Goal: Communication & Community: Share content

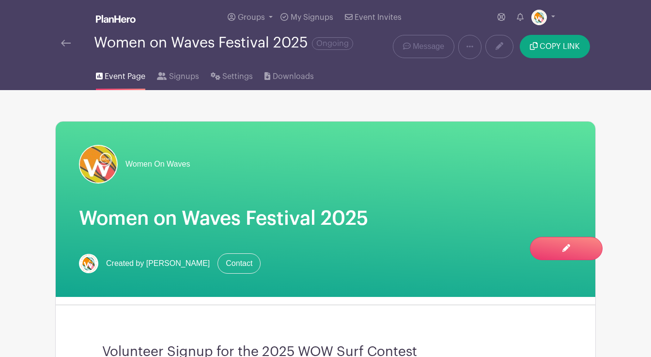
click at [68, 43] on img at bounding box center [66, 43] width 10 height 7
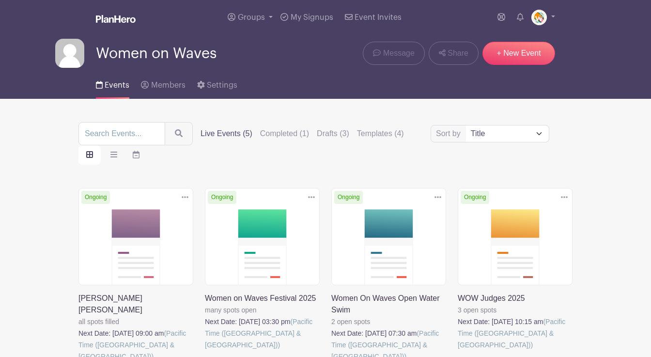
click at [205, 350] on link at bounding box center [205, 350] width 0 height 0
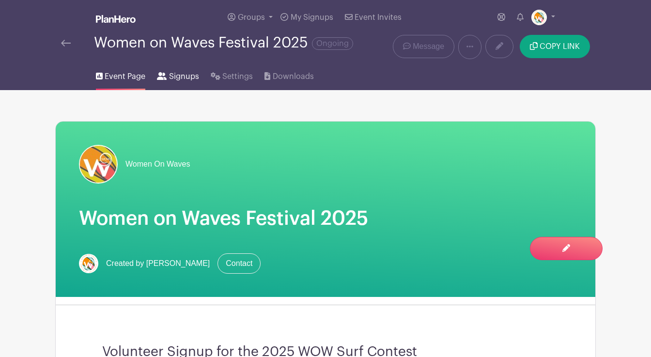
click at [184, 77] on span "Signups" at bounding box center [184, 77] width 30 height 12
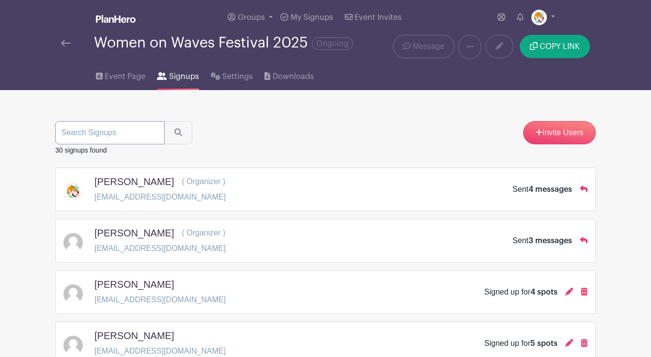
click at [70, 130] on input "search" at bounding box center [109, 132] width 109 height 23
paste input "[EMAIL_ADDRESS][DOMAIN_NAME]"
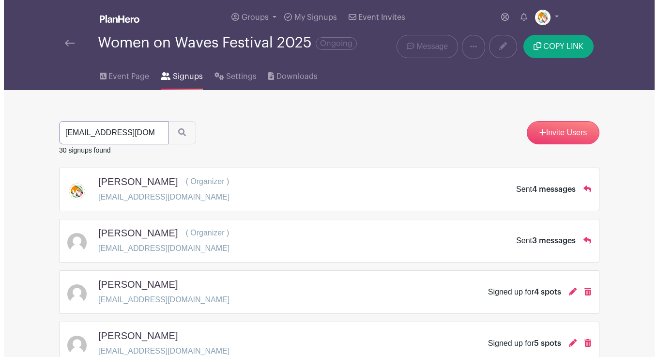
scroll to position [0, 22]
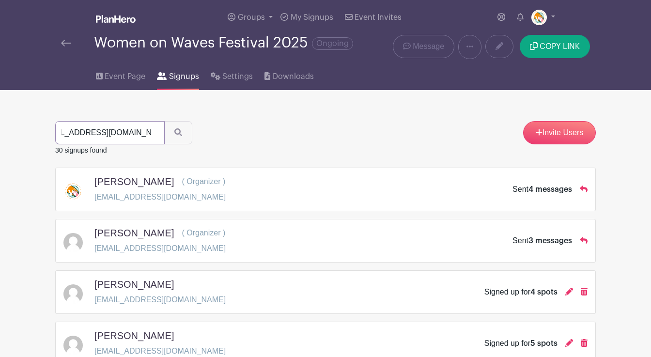
type input "[EMAIL_ADDRESS][DOMAIN_NAME]"
click at [164, 121] on button "submit" at bounding box center [178, 132] width 28 height 23
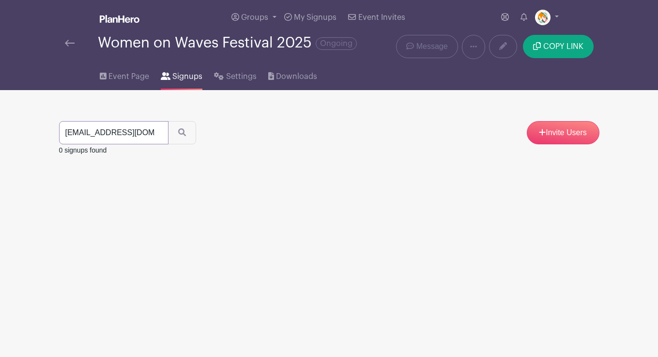
click at [112, 135] on input "[EMAIL_ADDRESS][DOMAIN_NAME]" at bounding box center [113, 132] width 109 height 23
click at [146, 134] on input "[EMAIL_ADDRESS][DOMAIN_NAME]" at bounding box center [113, 132] width 109 height 23
paste input "[EMAIL_ADDRESS][DOMAIN_NAME]"
type input "[EMAIL_ADDRESS][DOMAIN_NAME]"
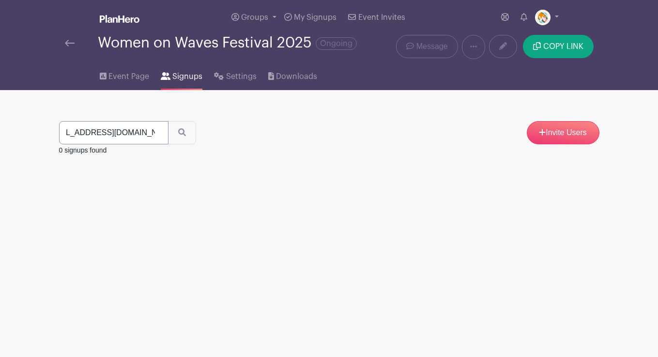
click at [168, 121] on button "submit" at bounding box center [182, 132] width 28 height 23
click at [573, 189] on icon at bounding box center [573, 189] width 8 height 8
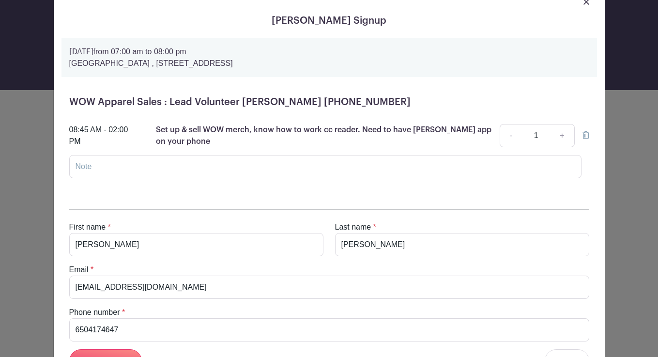
scroll to position [42, 0]
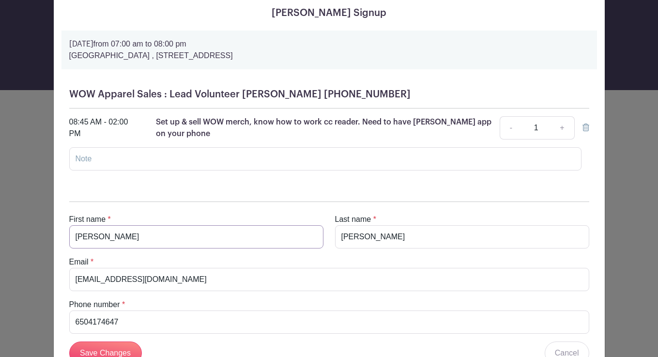
drag, startPoint x: 85, startPoint y: 239, endPoint x: 58, endPoint y: 236, distance: 27.2
click at [61, 236] on div "First name * [PERSON_NAME] Last name * [PERSON_NAME] Email * [EMAIL_ADDRESS][DO…" at bounding box center [328, 299] width 535 height 226
click at [349, 234] on input "[PERSON_NAME]" at bounding box center [462, 236] width 254 height 23
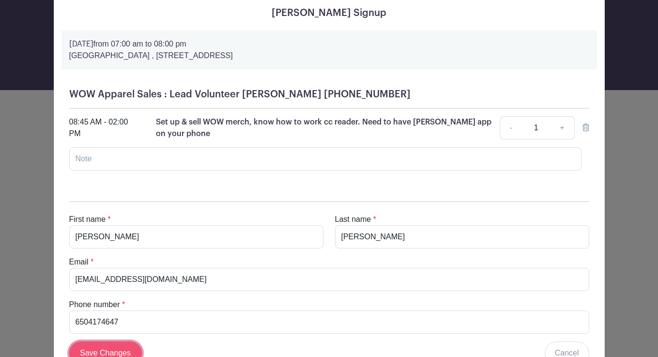
click at [109, 348] on input "Save Changes" at bounding box center [105, 352] width 73 height 23
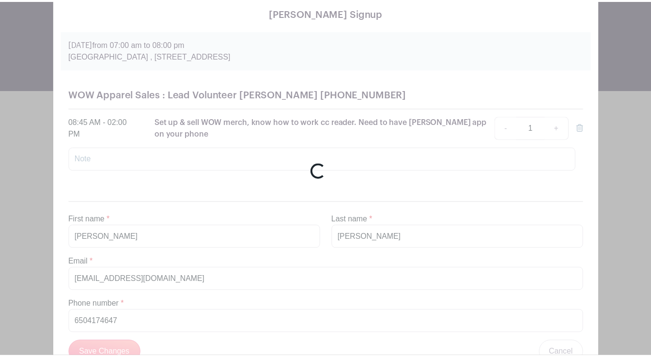
scroll to position [41, 0]
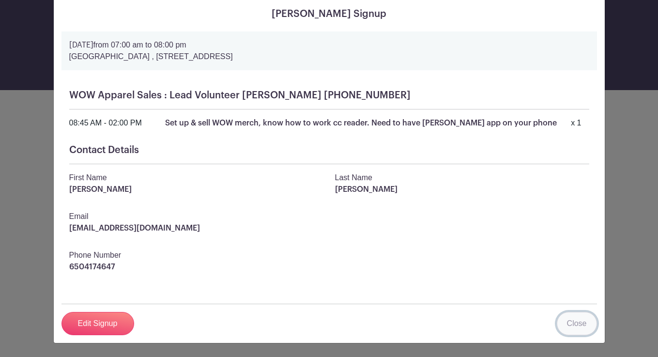
click at [573, 317] on link "Close" at bounding box center [577, 323] width 40 height 23
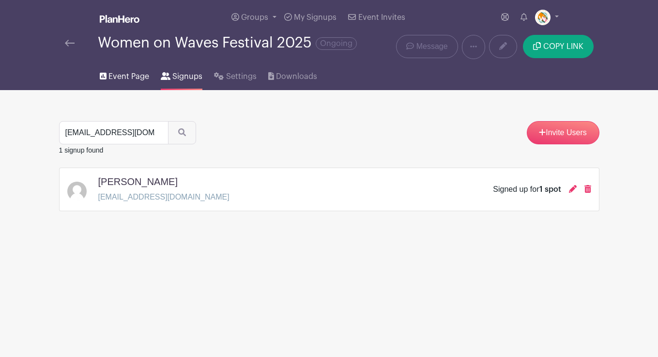
click at [122, 79] on span "Event Page" at bounding box center [128, 77] width 41 height 12
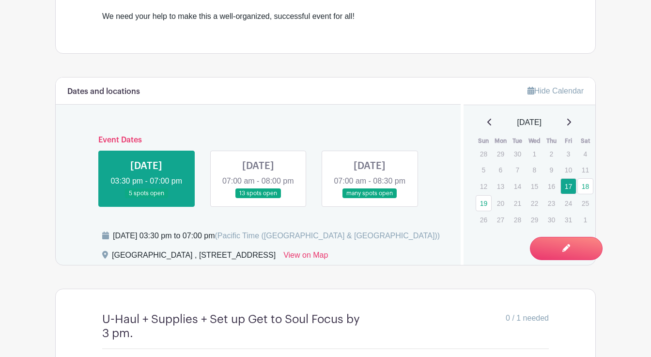
scroll to position [362, 0]
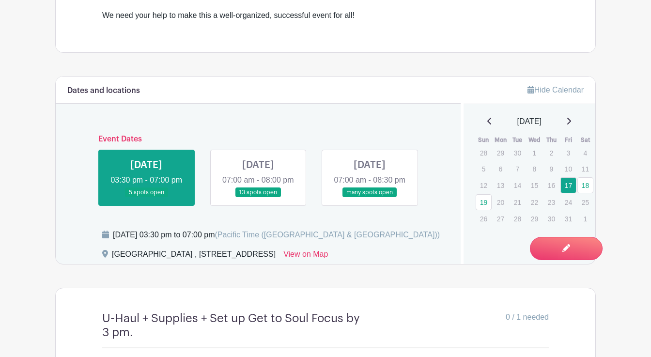
click at [258, 197] on link at bounding box center [258, 197] width 0 height 0
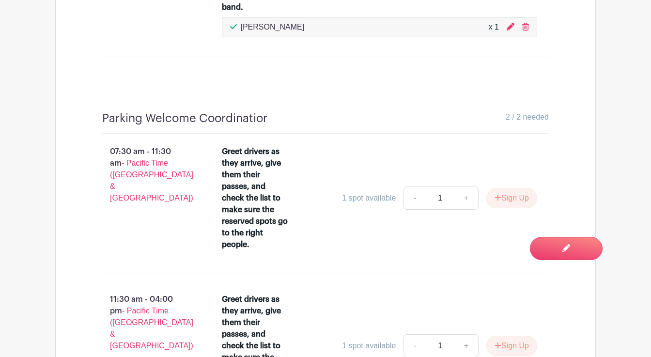
scroll to position [4755, 0]
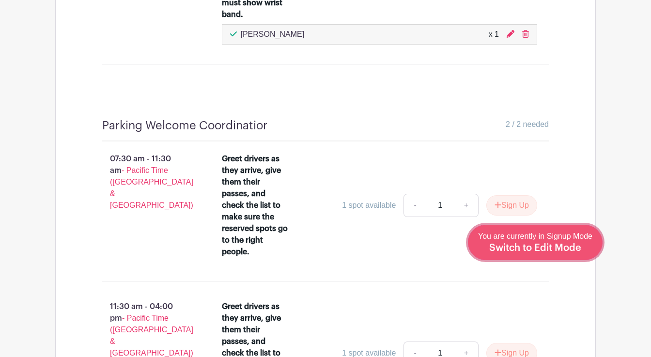
click at [558, 245] on span "Switch to Edit Mode" at bounding box center [535, 248] width 92 height 10
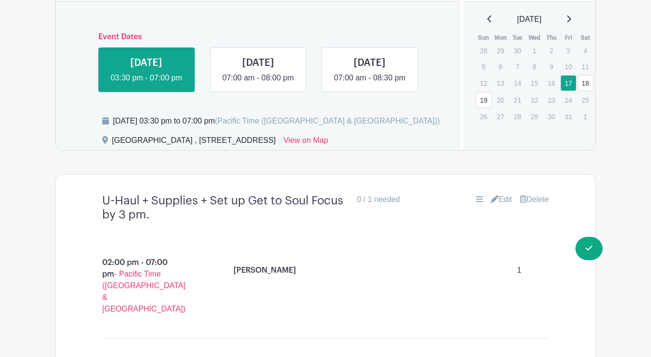
scroll to position [487, 0]
click at [258, 83] on link at bounding box center [258, 83] width 0 height 0
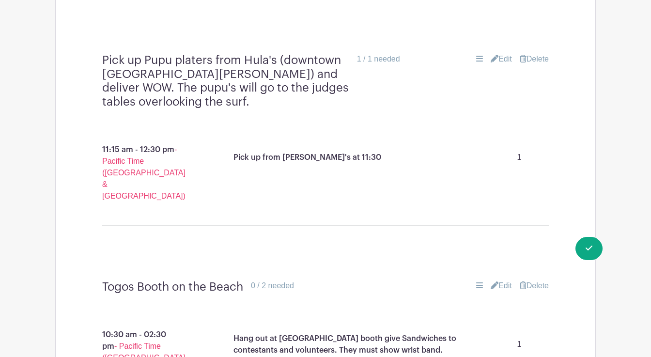
scroll to position [3355, 0]
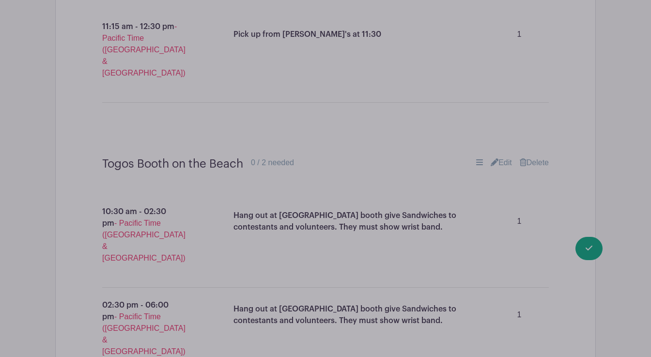
scroll to position [3483, 0]
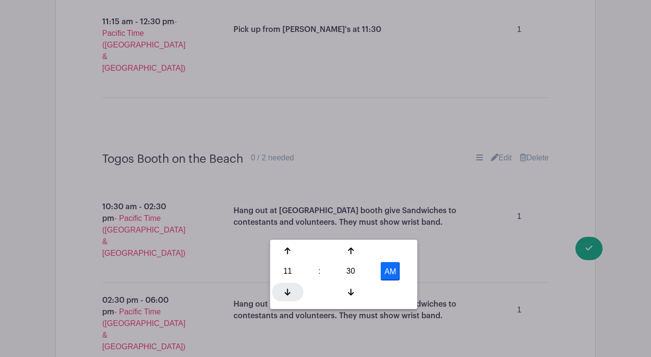
click at [288, 291] on icon at bounding box center [288, 291] width 6 height 7
click at [355, 291] on div at bounding box center [350, 292] width 31 height 18
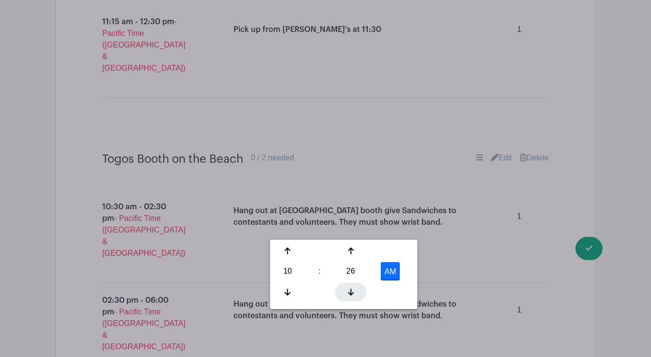
click at [355, 291] on div at bounding box center [350, 292] width 31 height 18
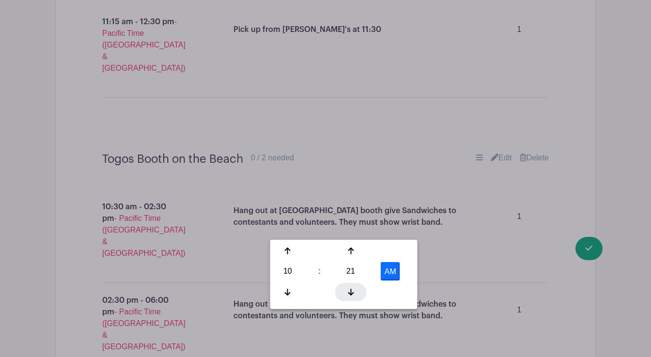
click at [355, 291] on div at bounding box center [350, 292] width 31 height 18
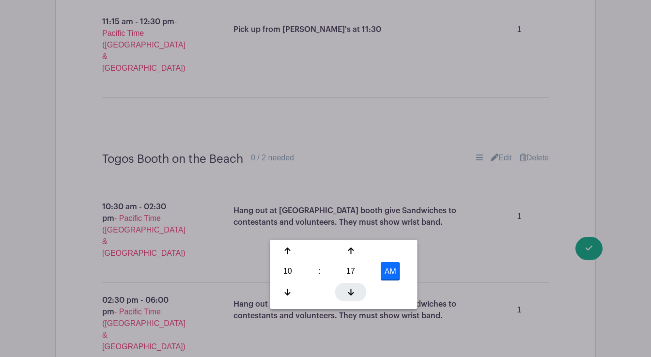
click at [355, 291] on div at bounding box center [350, 292] width 31 height 18
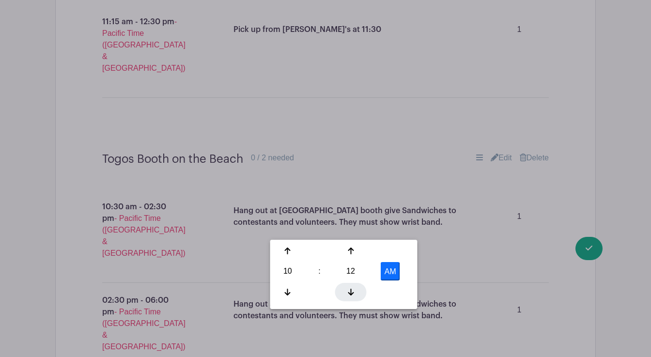
click at [355, 291] on div at bounding box center [350, 292] width 31 height 18
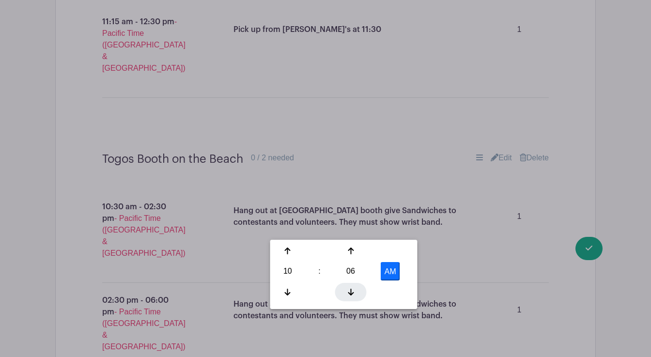
click at [355, 291] on div at bounding box center [350, 292] width 31 height 18
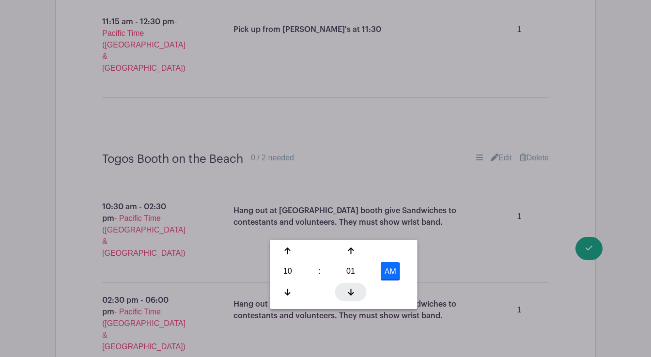
click at [355, 291] on div at bounding box center [350, 292] width 31 height 18
type input "10:00 AM"
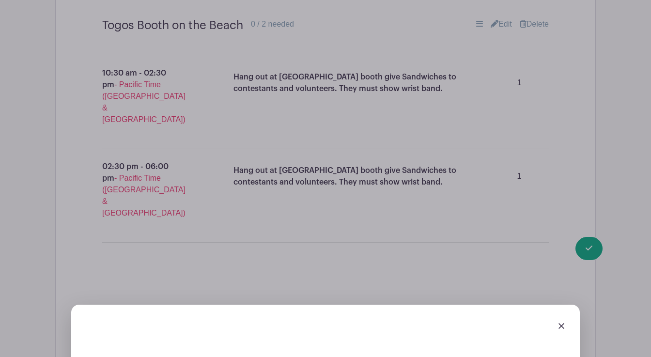
scroll to position [3617, 0]
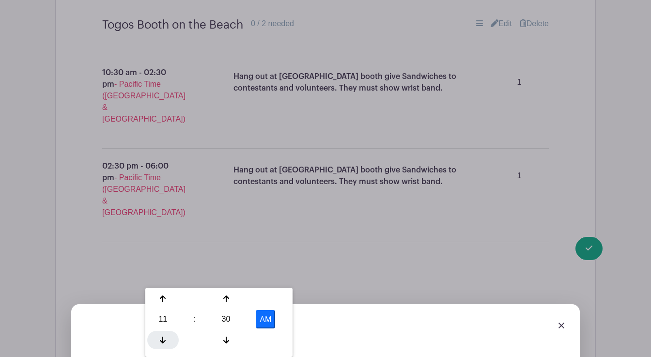
click at [158, 333] on div at bounding box center [162, 340] width 31 height 18
click at [227, 342] on icon at bounding box center [226, 340] width 6 height 8
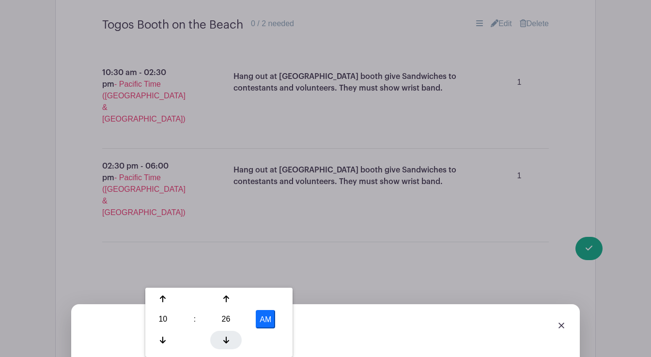
click at [227, 342] on icon at bounding box center [226, 340] width 6 height 8
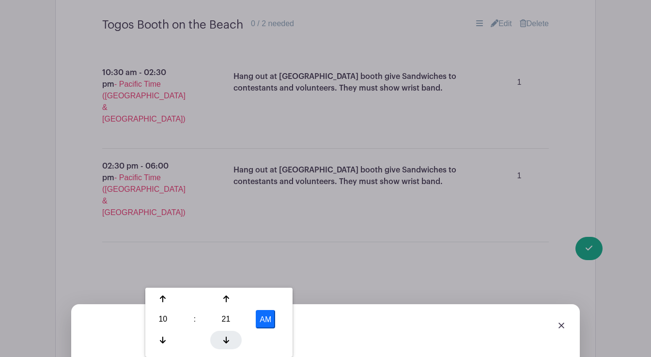
click at [227, 342] on icon at bounding box center [226, 340] width 6 height 8
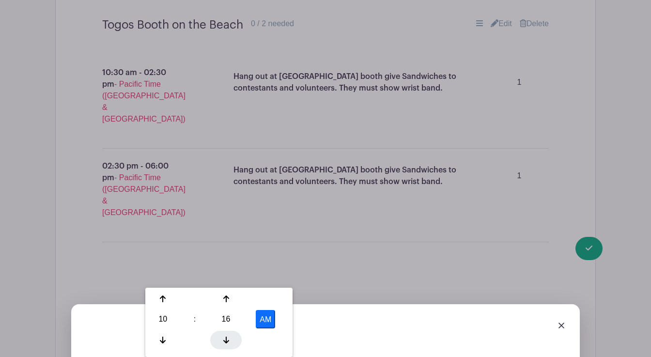
click at [227, 342] on icon at bounding box center [226, 340] width 6 height 8
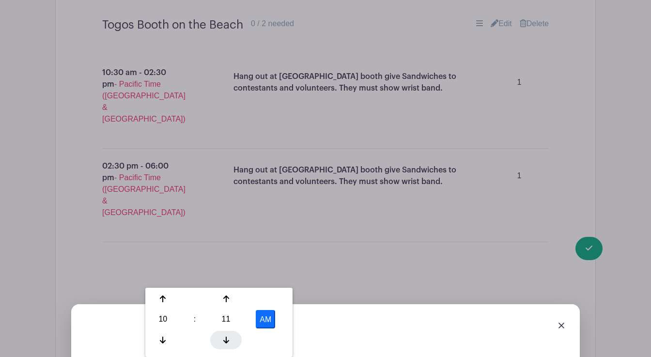
click at [227, 342] on icon at bounding box center [226, 340] width 6 height 8
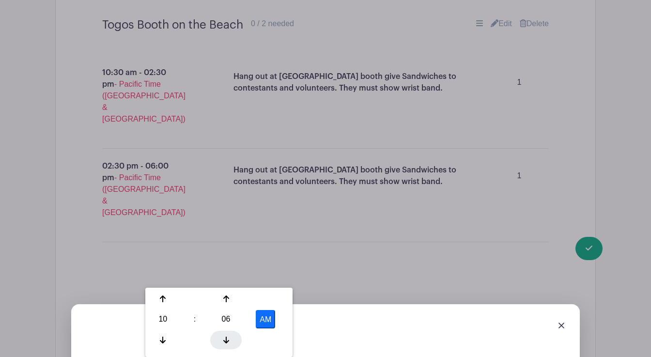
click at [227, 342] on icon at bounding box center [226, 340] width 6 height 8
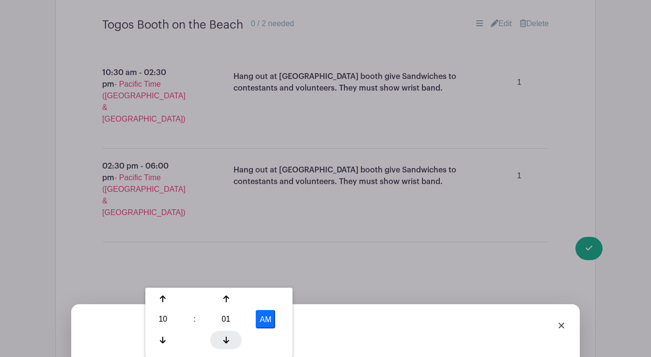
click at [227, 342] on icon at bounding box center [226, 340] width 6 height 8
type input "10:00 AM"
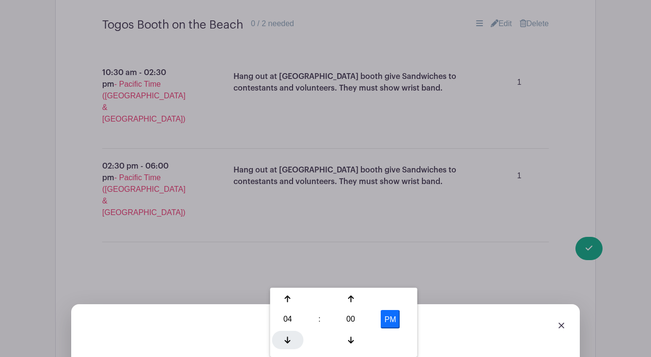
click at [288, 334] on div at bounding box center [287, 340] width 31 height 18
type input "12:00 PM"
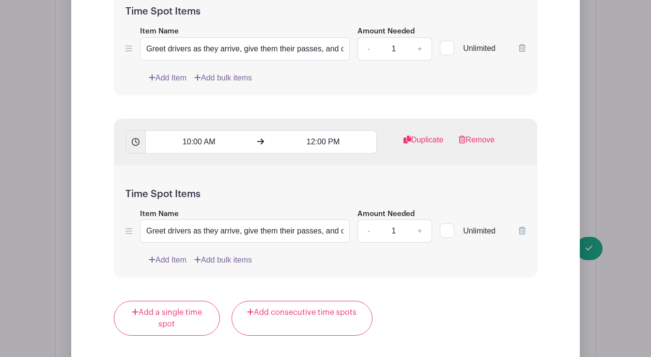
scroll to position [4197, 0]
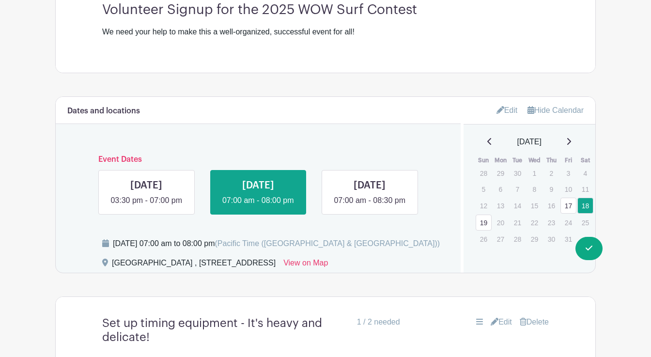
scroll to position [371, 0]
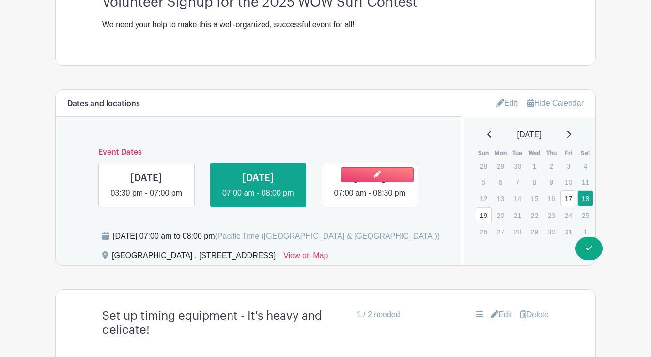
click at [369, 199] on link at bounding box center [369, 199] width 0 height 0
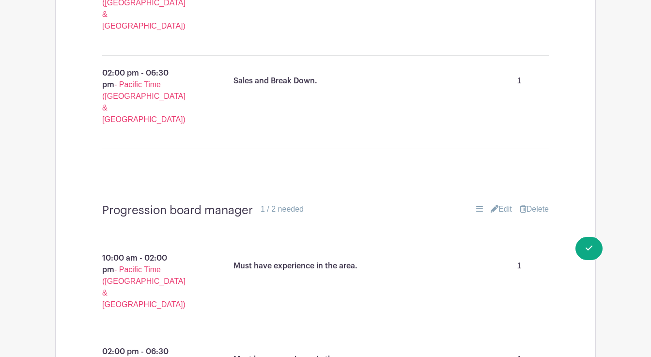
scroll to position [1835, 0]
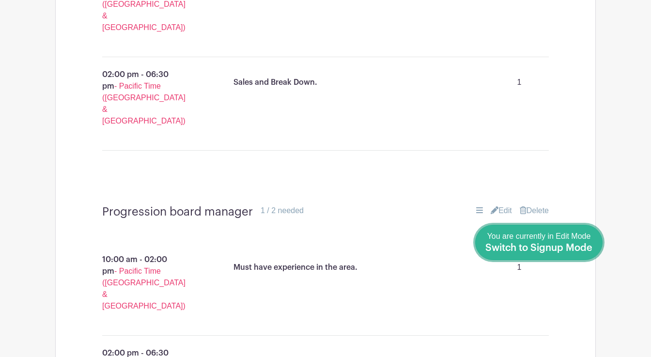
click at [550, 241] on div "You are currently in Edit Mode Switch to Signup Mode" at bounding box center [538, 242] width 107 height 24
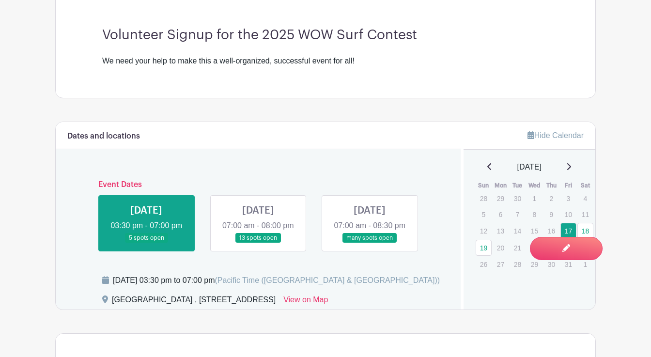
scroll to position [317, 0]
click at [369, 242] on link at bounding box center [369, 242] width 0 height 0
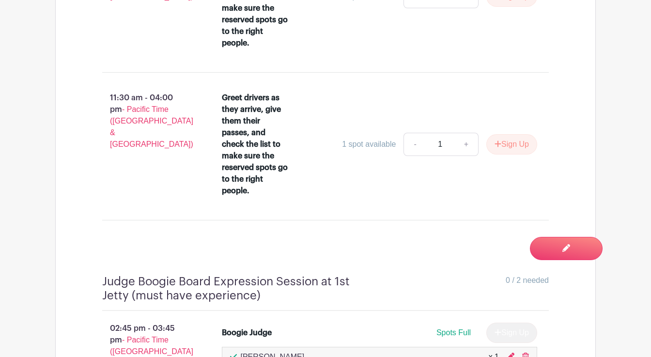
scroll to position [4701, 0]
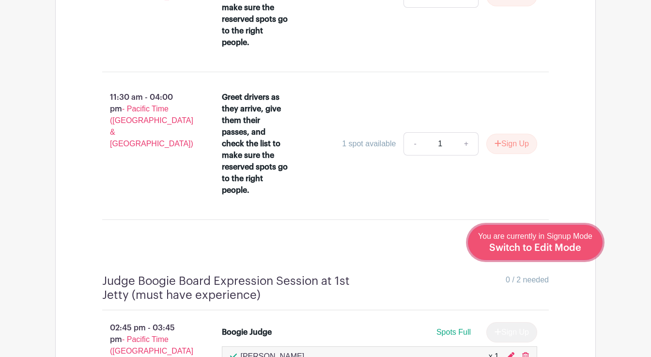
click at [542, 246] on span "Switch to Edit Mode" at bounding box center [535, 248] width 92 height 10
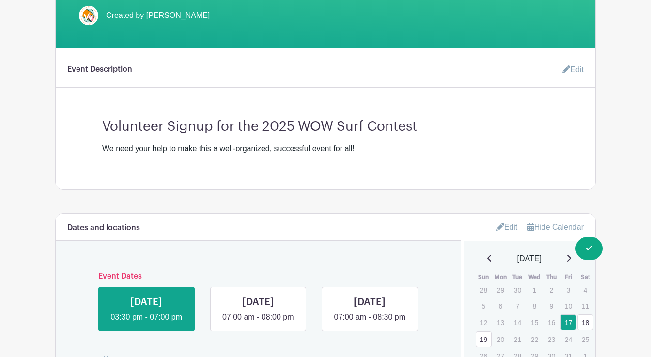
scroll to position [250, 0]
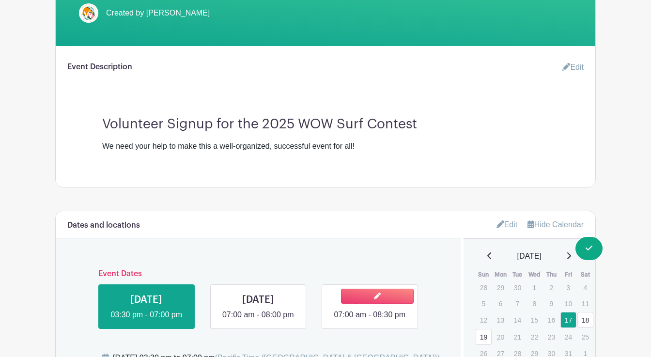
click at [369, 320] on link at bounding box center [369, 320] width 0 height 0
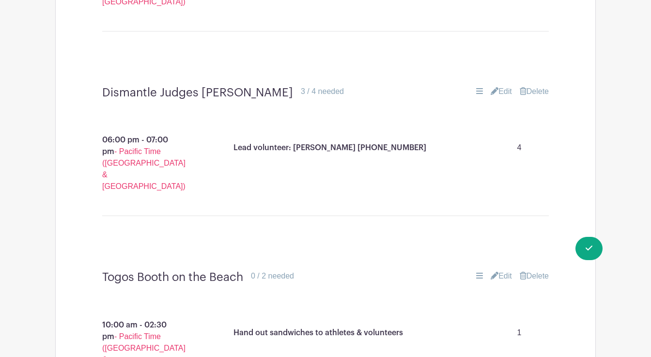
scroll to position [3704, 0]
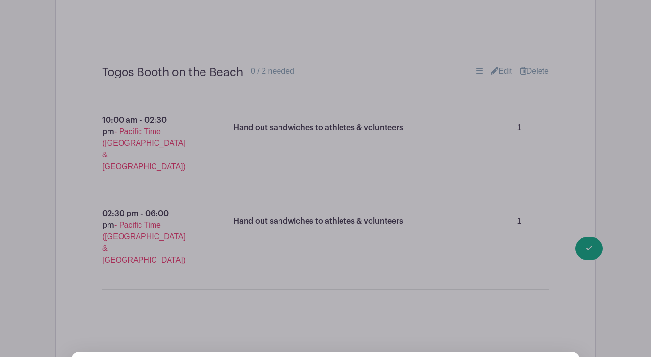
scroll to position [3893, 0]
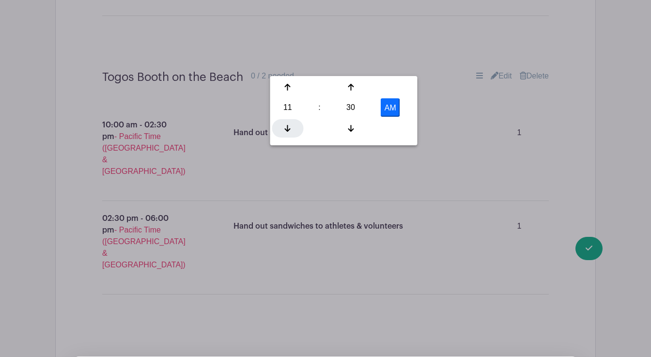
click at [287, 126] on icon at bounding box center [288, 128] width 6 height 7
click at [348, 123] on div at bounding box center [350, 128] width 31 height 18
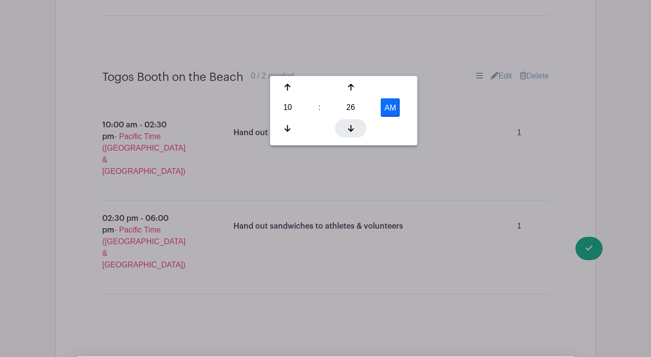
click at [348, 123] on div at bounding box center [350, 128] width 31 height 18
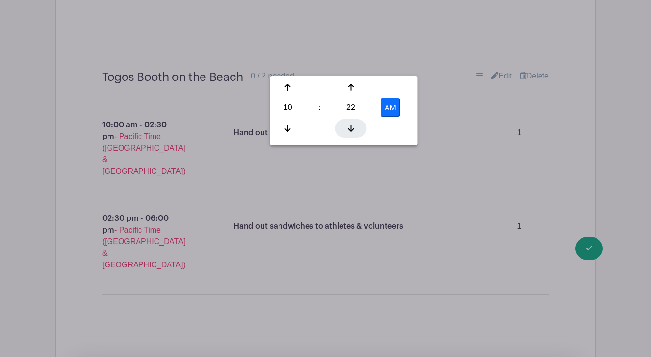
click at [348, 123] on div at bounding box center [350, 128] width 31 height 18
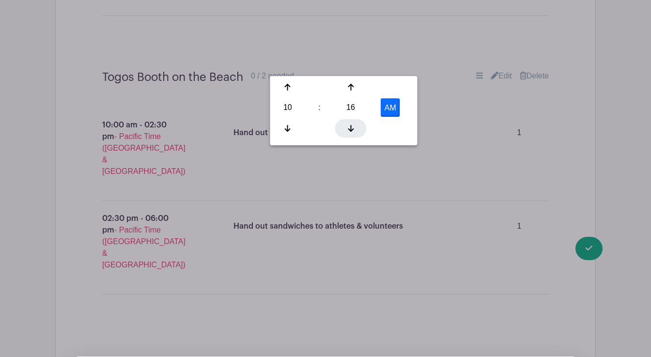
click at [348, 123] on div at bounding box center [350, 128] width 31 height 18
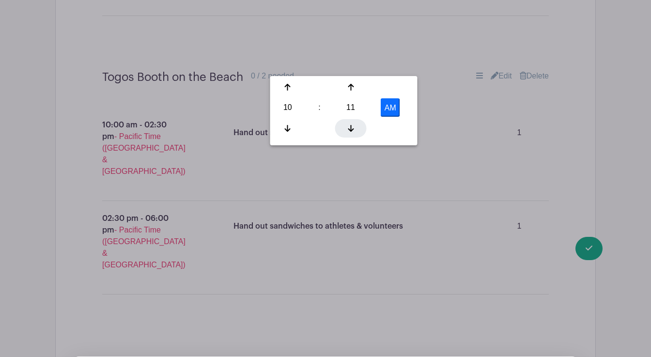
click at [348, 123] on div at bounding box center [350, 128] width 31 height 18
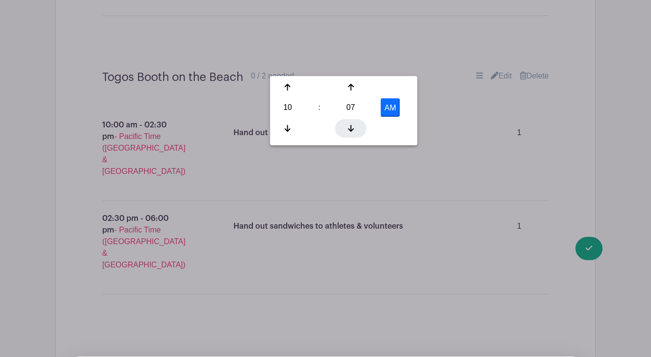
click at [348, 123] on div at bounding box center [350, 128] width 31 height 18
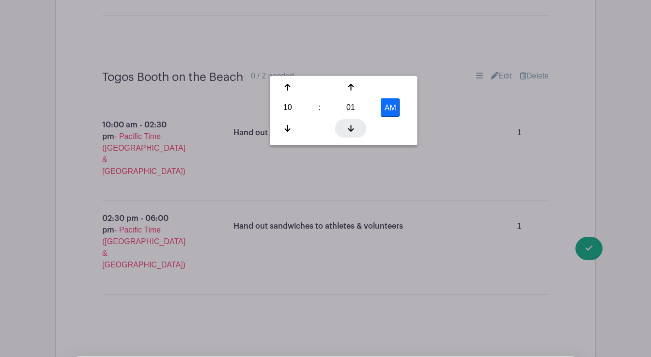
click at [348, 123] on div at bounding box center [350, 128] width 31 height 18
type input "10:00 AM"
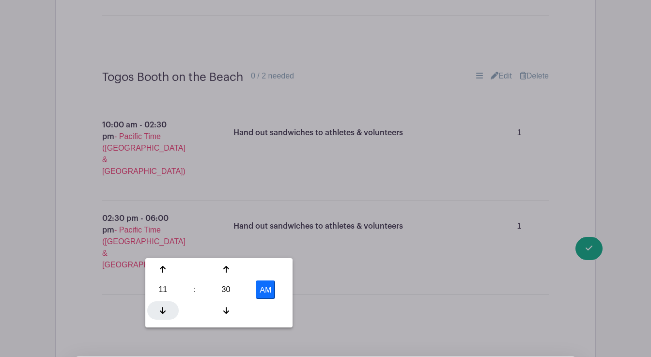
click at [161, 315] on div at bounding box center [162, 310] width 31 height 18
click at [225, 317] on div at bounding box center [225, 310] width 31 height 18
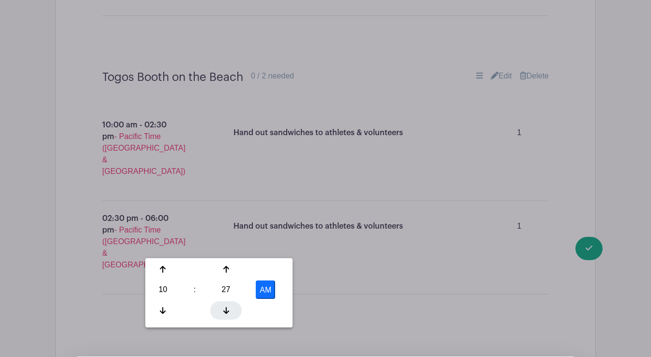
click at [225, 317] on div at bounding box center [225, 310] width 31 height 18
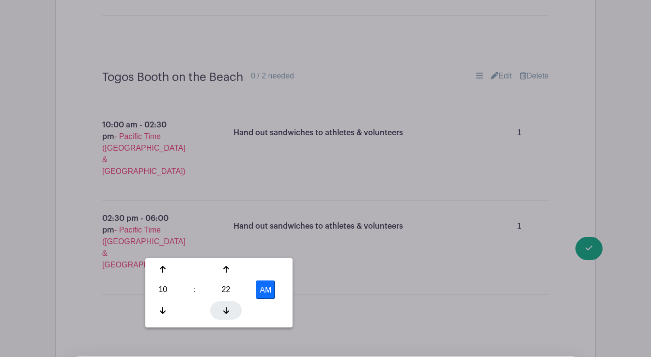
click at [225, 317] on div at bounding box center [225, 310] width 31 height 18
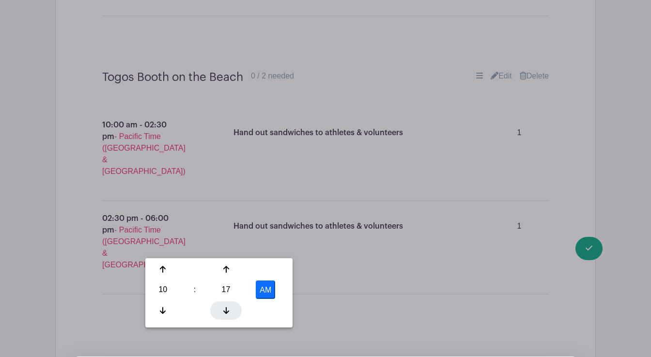
click at [225, 317] on div at bounding box center [225, 310] width 31 height 18
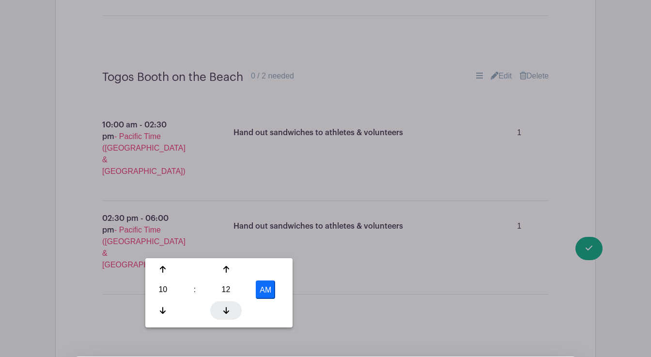
click at [225, 317] on div at bounding box center [225, 310] width 31 height 18
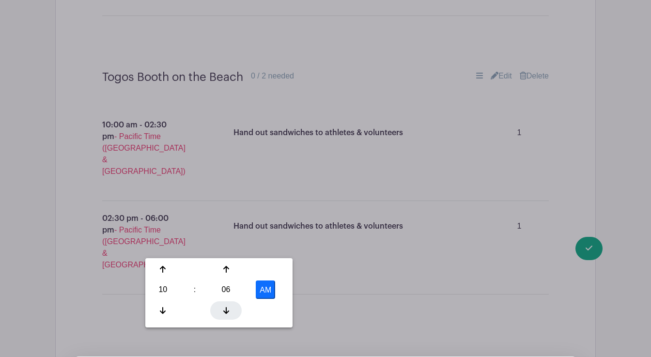
click at [225, 317] on div at bounding box center [225, 310] width 31 height 18
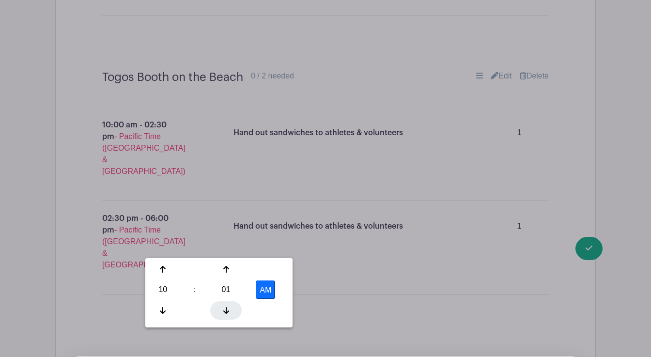
click at [225, 317] on div at bounding box center [225, 310] width 31 height 18
type input "10:00 AM"
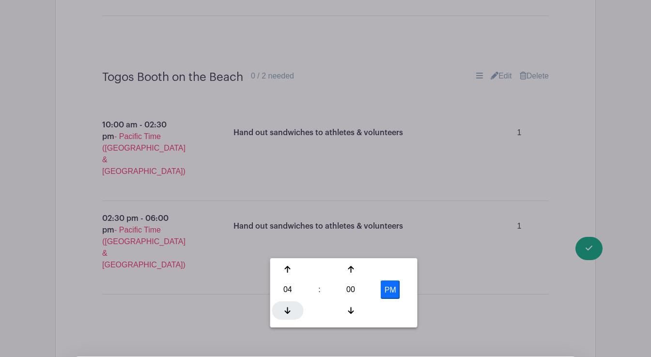
click at [281, 310] on div at bounding box center [287, 310] width 31 height 18
type input "12:00 PM"
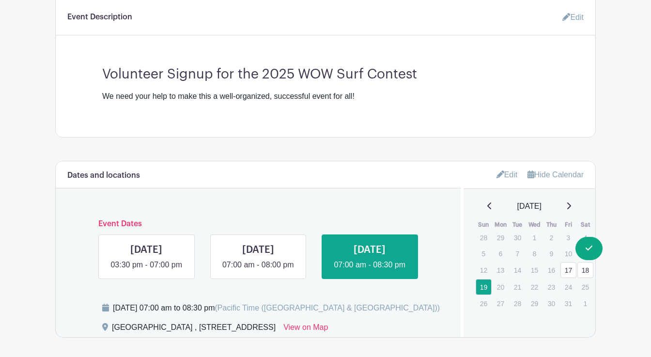
scroll to position [0, 0]
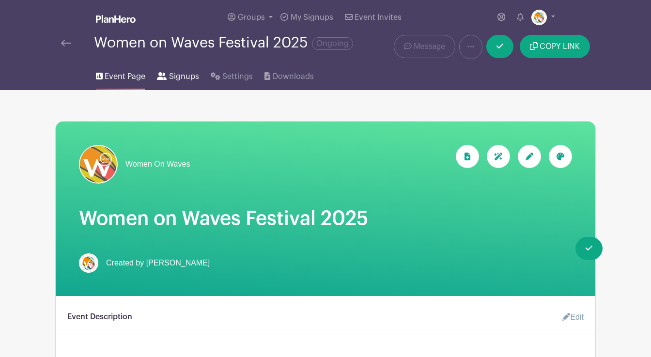
click at [187, 75] on span "Signups" at bounding box center [184, 77] width 30 height 12
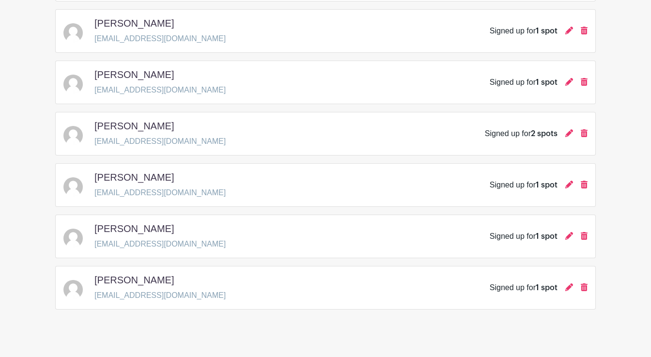
scroll to position [1390, 0]
click at [566, 288] on icon at bounding box center [569, 287] width 8 height 8
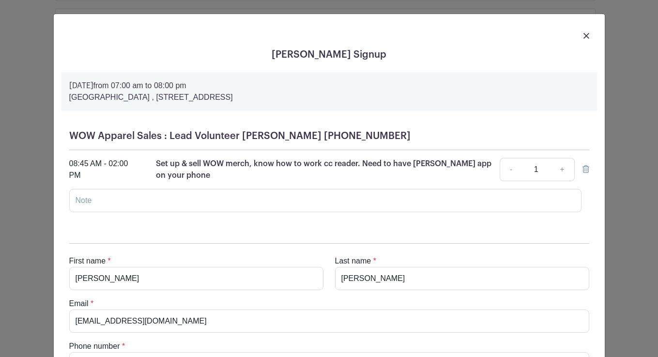
click at [583, 34] on img at bounding box center [586, 36] width 6 height 6
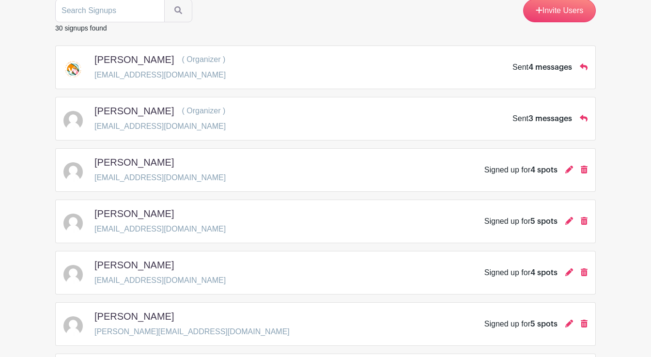
scroll to position [57, 0]
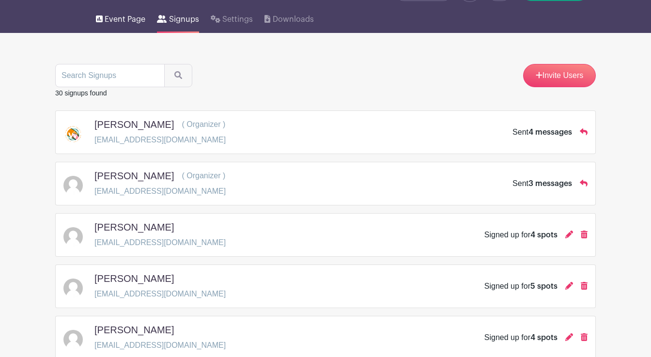
click at [125, 20] on span "Event Page" at bounding box center [125, 20] width 41 height 12
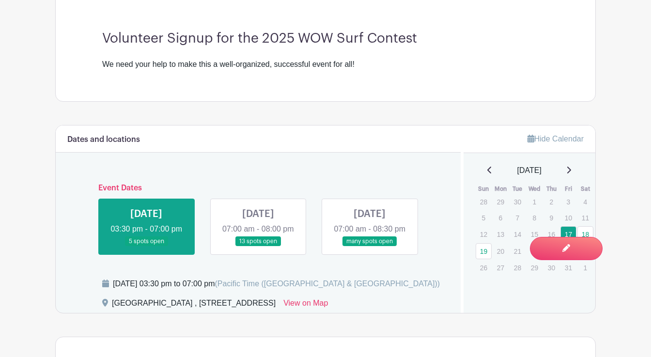
scroll to position [326, 0]
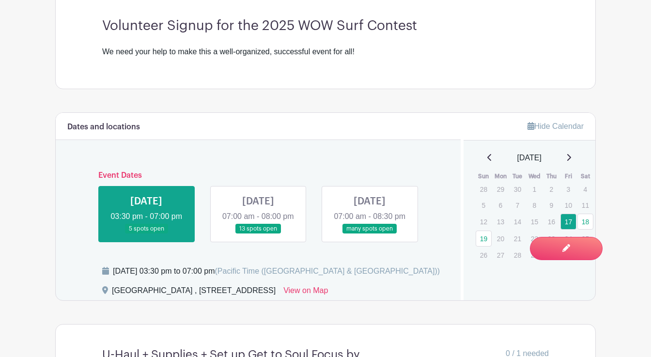
click at [258, 234] on link at bounding box center [258, 234] width 0 height 0
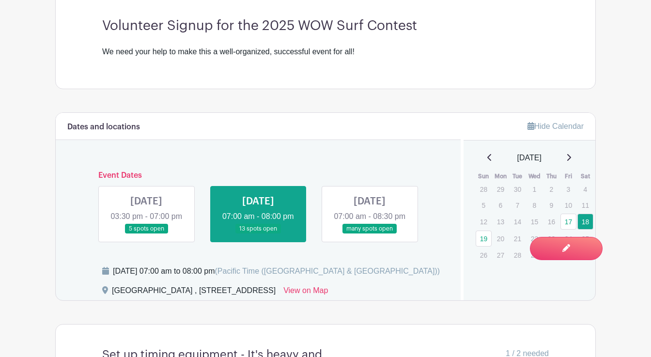
click at [258, 234] on link at bounding box center [258, 234] width 0 height 0
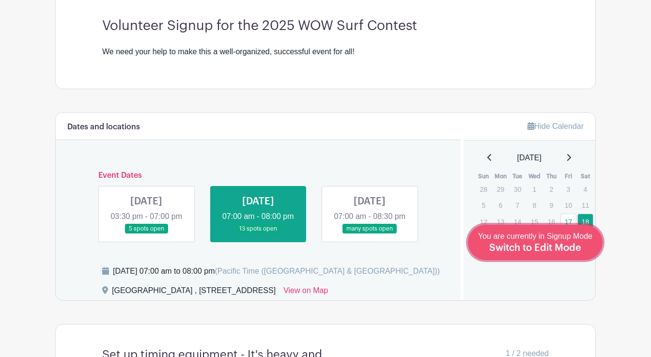
click at [568, 245] on span "Switch to Edit Mode" at bounding box center [535, 248] width 92 height 10
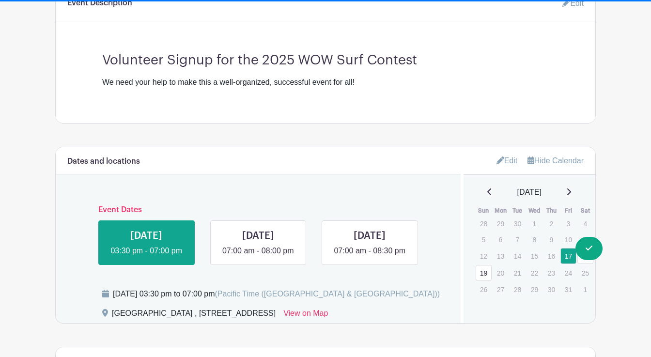
scroll to position [352, 0]
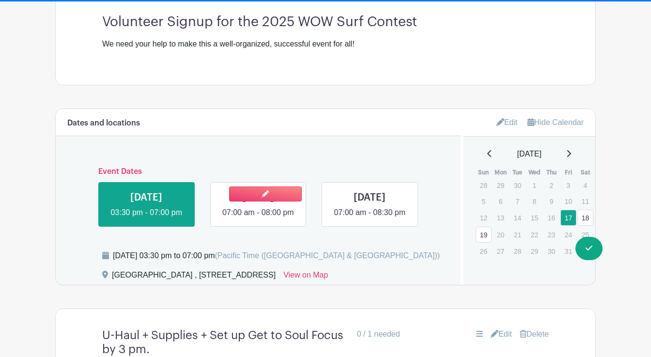
click at [258, 218] on link at bounding box center [258, 218] width 0 height 0
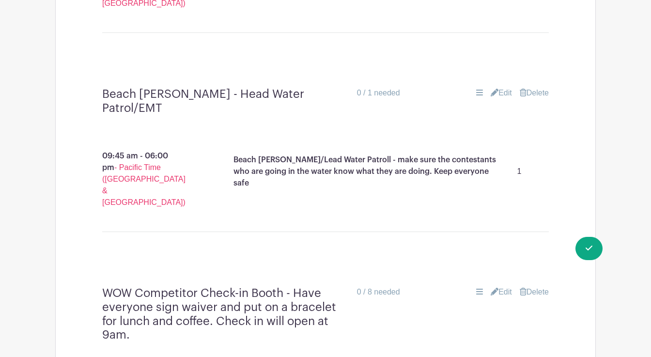
scroll to position [978, 0]
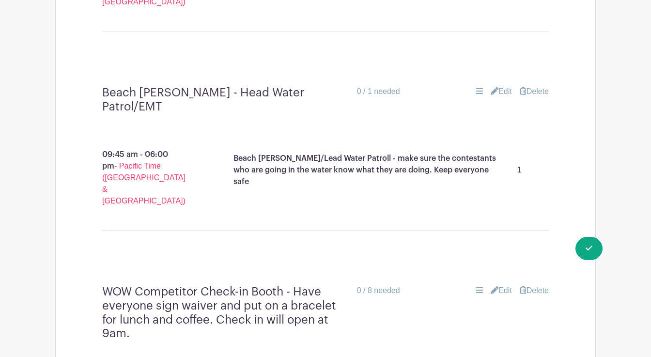
click at [501, 86] on link "Edit" at bounding box center [500, 92] width 21 height 12
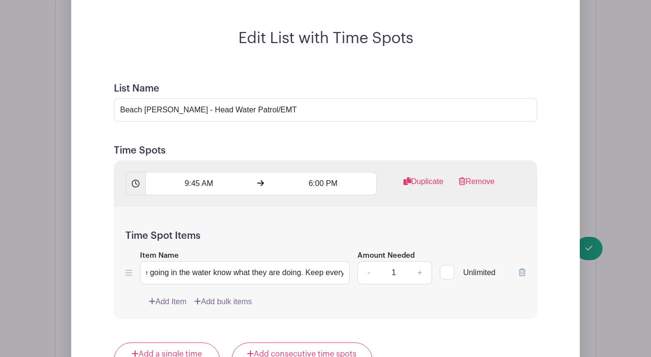
scroll to position [0, 281]
click at [281, 98] on input "Beach [PERSON_NAME] - Head Water Patrol/EMT" at bounding box center [325, 109] width 423 height 23
paste input "reads a list of rules/do's and don'ts/ wave count/etc. on the beach to each hea…"
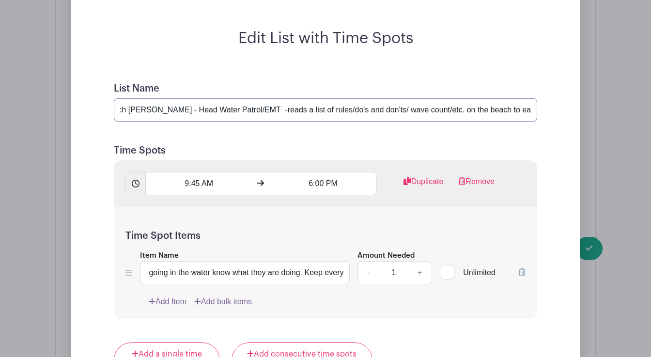
click at [272, 98] on input "Beach [PERSON_NAME] - Head Water Patrol/EMT -reads a list of rules/do's and don…" at bounding box center [325, 109] width 423 height 23
click at [259, 98] on input "Beach [PERSON_NAME] - Head Water Patrol/EMT -read a list of rules/do's and don'…" at bounding box center [325, 109] width 423 height 23
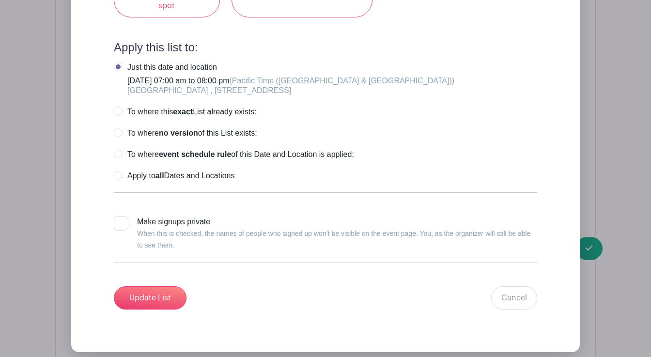
scroll to position [1461, 0]
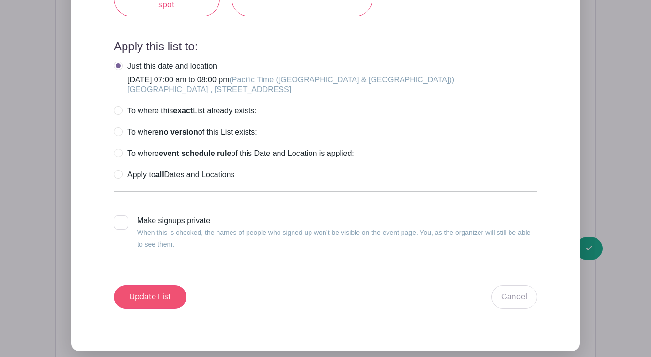
type input "Beach [PERSON_NAME] - Head Water Patrol/EMT -Read a list of rules/do's and don'…"
click at [160, 285] on input "Update List" at bounding box center [150, 296] width 73 height 23
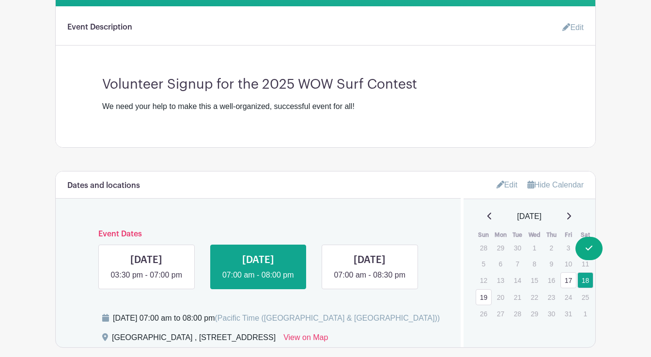
scroll to position [290, 0]
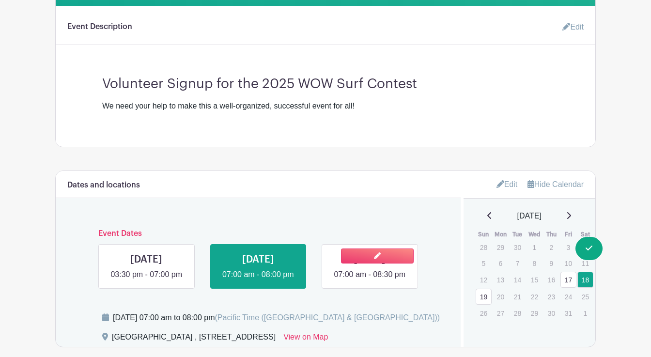
click at [369, 280] on link at bounding box center [369, 280] width 0 height 0
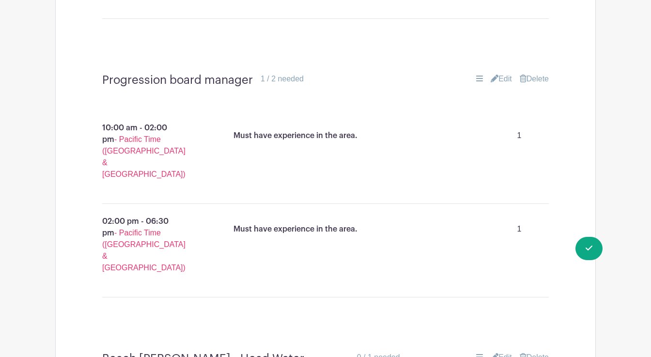
scroll to position [1990, 0]
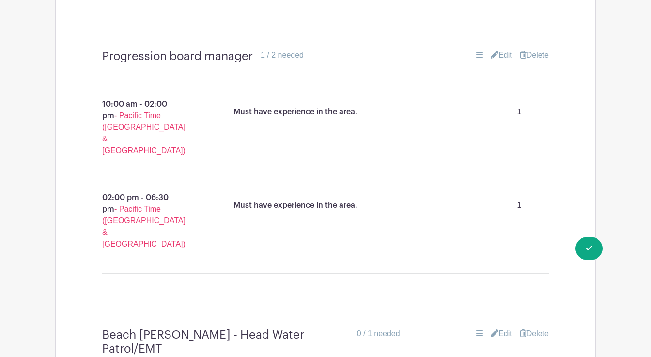
click at [503, 328] on link "Edit" at bounding box center [500, 334] width 21 height 12
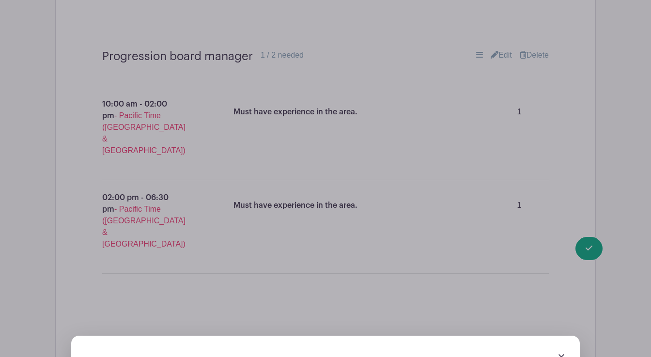
paste input "reads a list of rules/do's and don'ts/ wave count/etc. on the beach to each hea…"
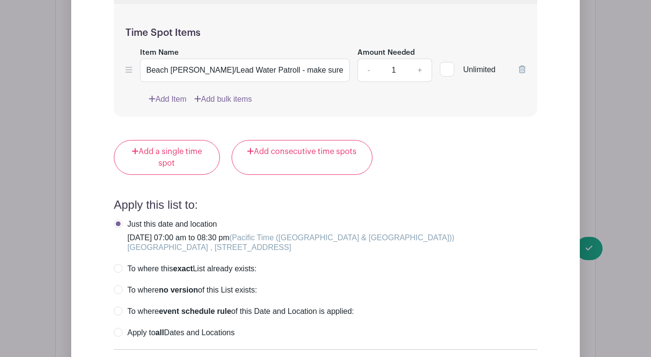
type input "Beach [PERSON_NAME] - Head Water Patrol/EMT - Read a list of rules/do's and don…"
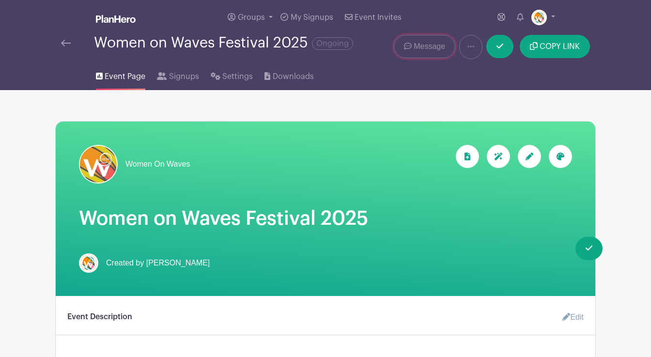
click at [423, 48] on span "Message" at bounding box center [428, 47] width 31 height 12
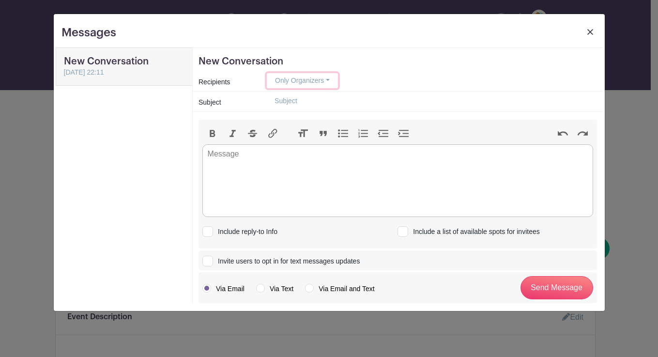
click at [322, 80] on button "Only Organizers" at bounding box center [302, 80] width 71 height 15
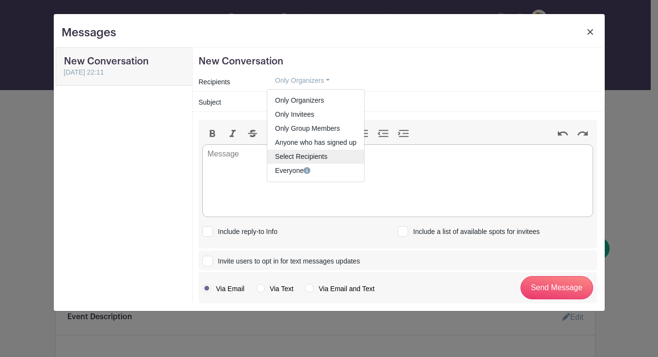
click at [309, 158] on span "Select Recipients" at bounding box center [301, 156] width 52 height 8
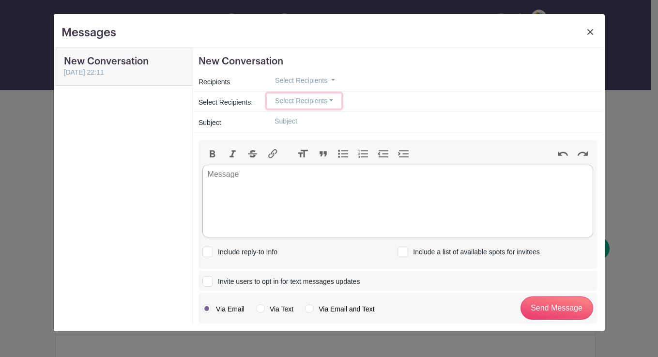
click at [330, 101] on button "Select Recipients" at bounding box center [304, 100] width 75 height 15
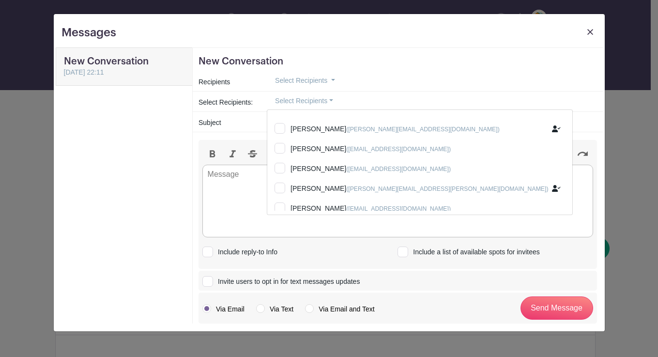
scroll to position [304, 0]
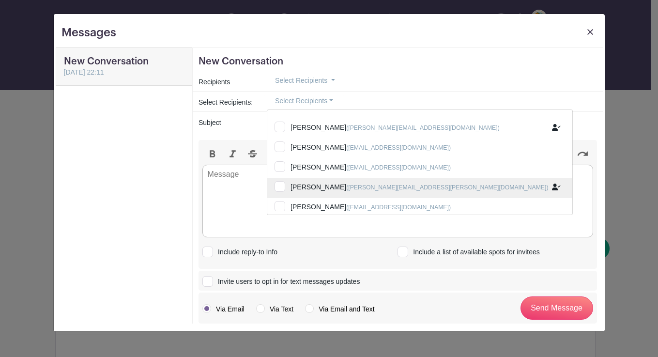
click at [282, 185] on input "[PERSON_NAME] ([PERSON_NAME][EMAIL_ADDRESS][PERSON_NAME][DOMAIN_NAME])" at bounding box center [419, 188] width 305 height 21
checkbox input "true"
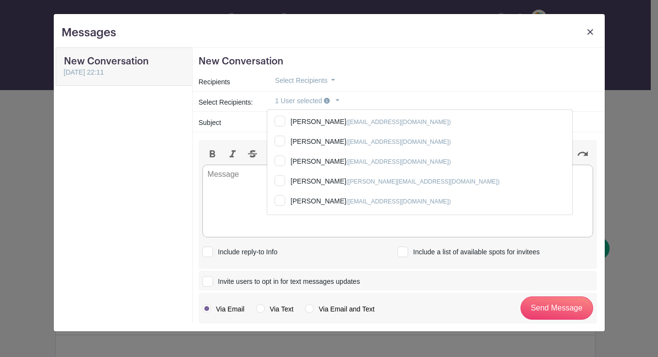
scroll to position [172, 0]
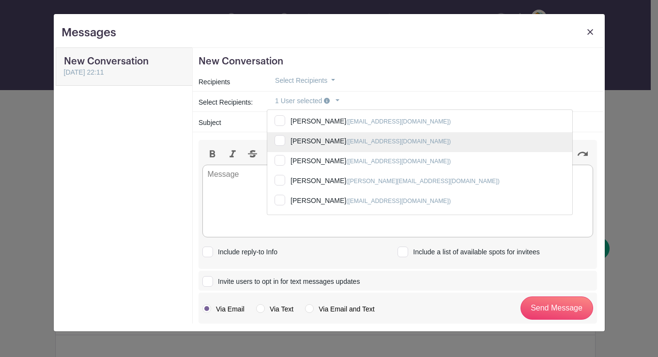
click at [282, 140] on input "[PERSON_NAME] ([EMAIL_ADDRESS][DOMAIN_NAME])" at bounding box center [419, 142] width 305 height 21
checkbox input "true"
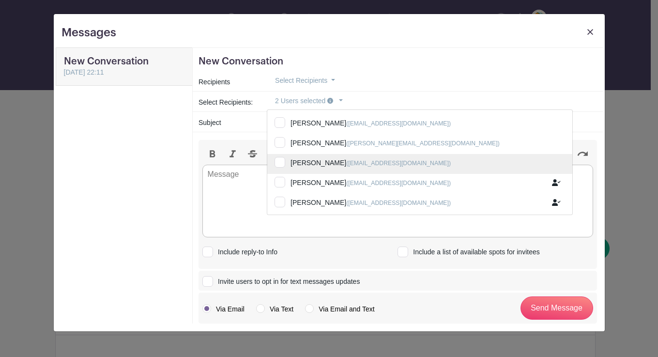
scroll to position [211, 0]
click at [280, 159] on input "[PERSON_NAME] ([EMAIL_ADDRESS][DOMAIN_NAME])" at bounding box center [419, 162] width 305 height 21
checkbox input "true"
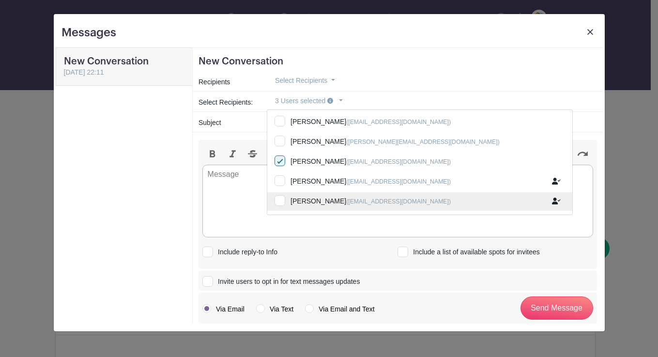
click at [277, 199] on input "[PERSON_NAME] ([EMAIL_ADDRESS][DOMAIN_NAME])" at bounding box center [419, 202] width 305 height 21
checkbox input "true"
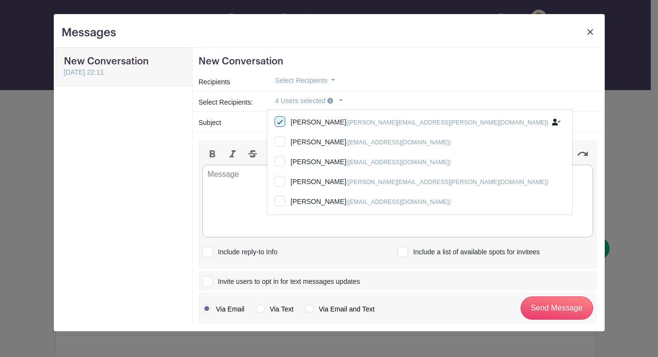
scroll to position [372, 0]
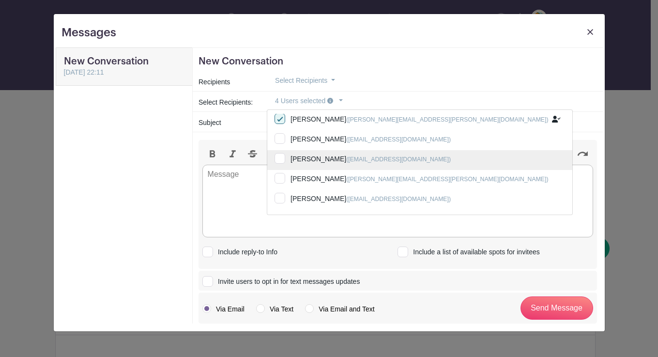
click at [279, 158] on input "[PERSON_NAME] ([EMAIL_ADDRESS][DOMAIN_NAME])" at bounding box center [419, 160] width 305 height 21
checkbox input "true"
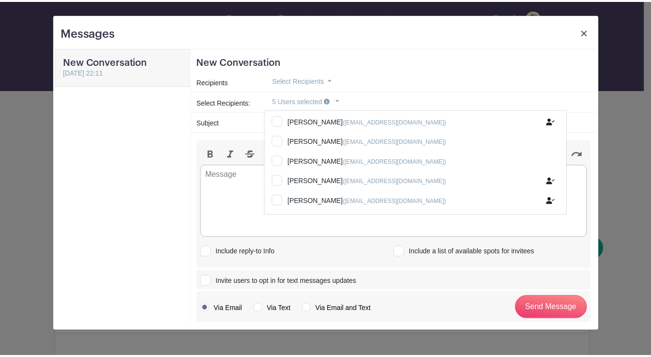
scroll to position [531, 0]
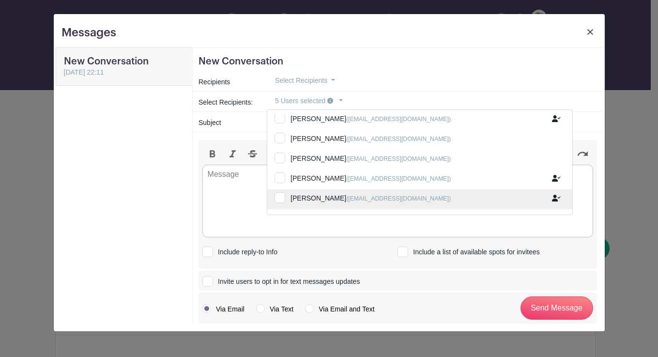
click at [279, 196] on input "[PERSON_NAME] ([EMAIL_ADDRESS][DOMAIN_NAME])" at bounding box center [419, 199] width 305 height 21
checkbox input "true"
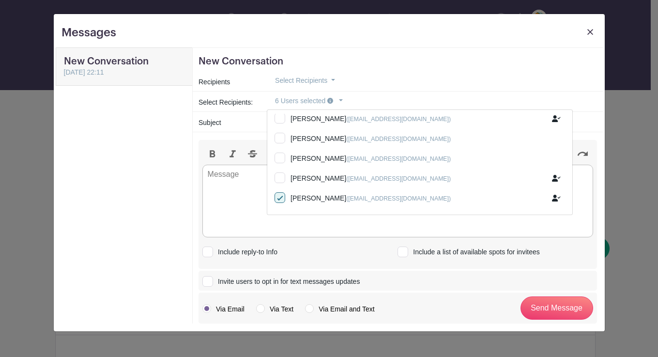
click at [531, 111] on div "Select Recipients: 6 Users selected Select All [PERSON_NAME] ([EMAIL_ADDRESS][D…" at bounding box center [398, 101] width 410 height 20
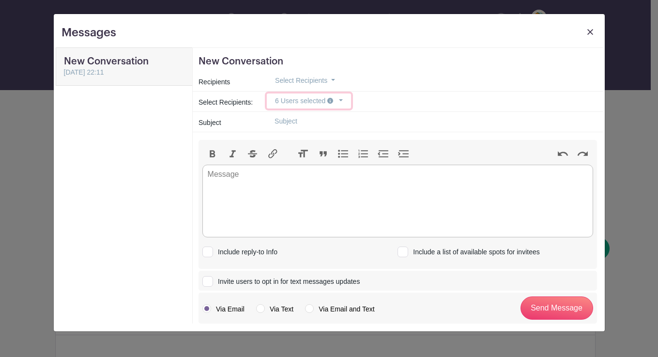
click at [343, 100] on button "6 Users selected" at bounding box center [309, 100] width 84 height 15
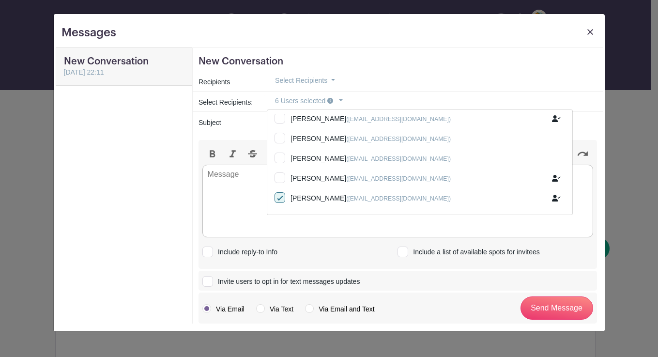
click at [590, 31] on img at bounding box center [590, 32] width 6 height 6
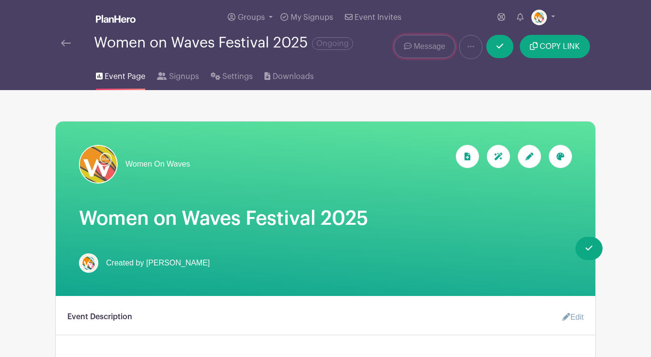
click at [432, 47] on span "Message" at bounding box center [428, 47] width 31 height 12
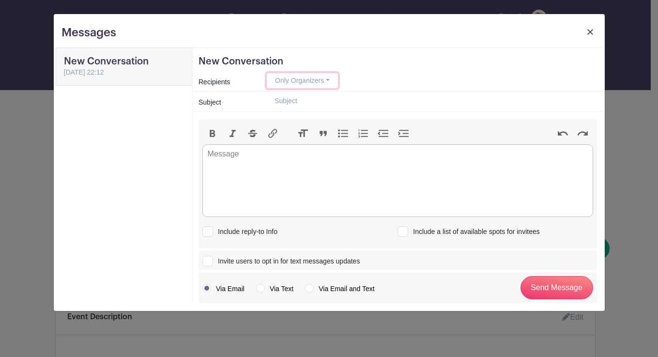
click at [326, 80] on button "Only Organizers" at bounding box center [302, 80] width 71 height 15
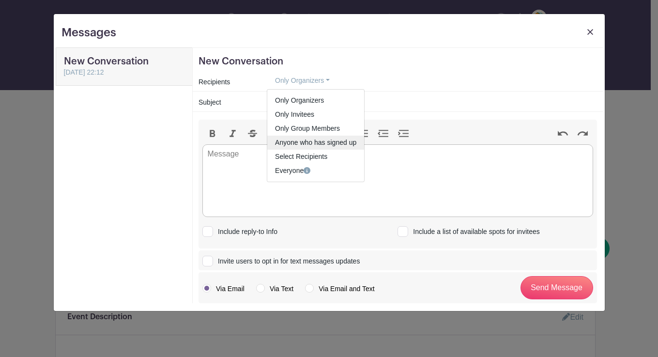
click at [312, 142] on link "Anyone who has signed up" at bounding box center [315, 143] width 97 height 14
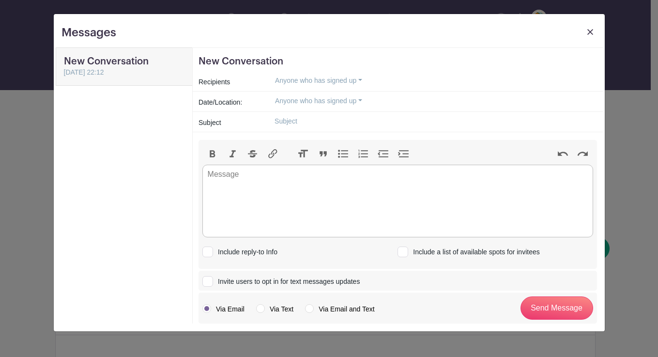
click at [304, 121] on input "text" at bounding box center [432, 121] width 330 height 15
type input "WOW Volunteer After Party!"
click at [228, 176] on trix-editor at bounding box center [397, 201] width 391 height 73
click at [443, 116] on input "WOW Volunteer After Party!" at bounding box center [432, 121] width 330 height 15
drag, startPoint x: 362, startPoint y: 120, endPoint x: 248, endPoint y: 117, distance: 113.8
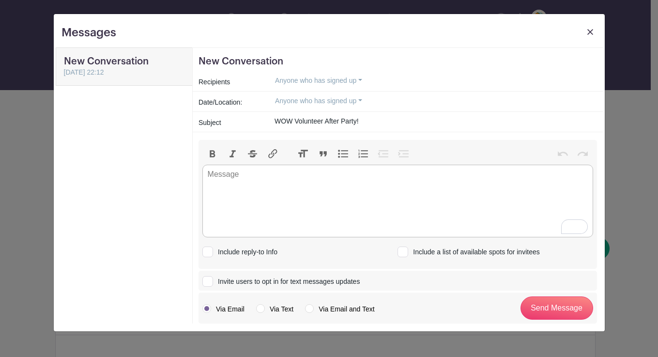
click at [248, 117] on div "Subject WOW Volunteer After Party!" at bounding box center [398, 122] width 410 height 20
click at [590, 30] on img at bounding box center [590, 32] width 6 height 6
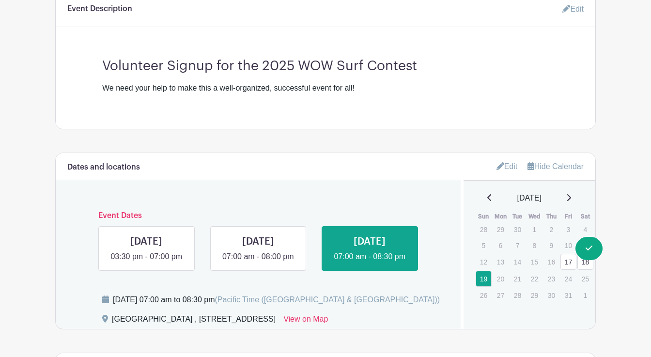
scroll to position [297, 0]
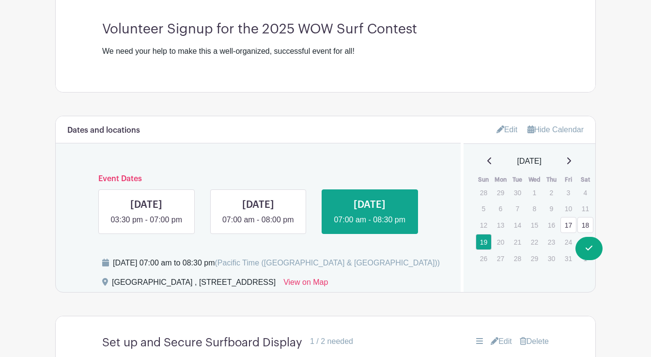
click at [443, 258] on div "Dates and locations Event Dates [DATE] 03:30 pm - 07:00 pm [DATE] 07:00 am - 08…" at bounding box center [258, 204] width 405 height 176
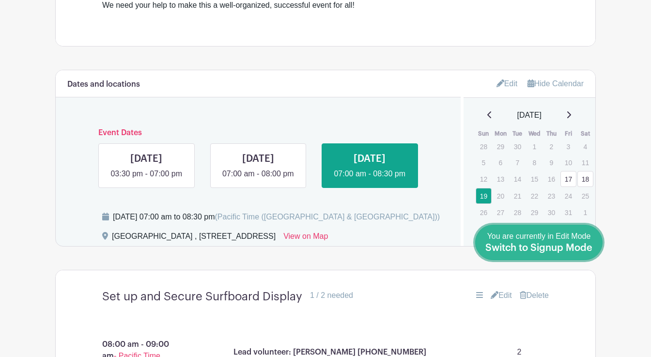
click at [557, 244] on span "Switch to Signup Mode" at bounding box center [538, 248] width 107 height 10
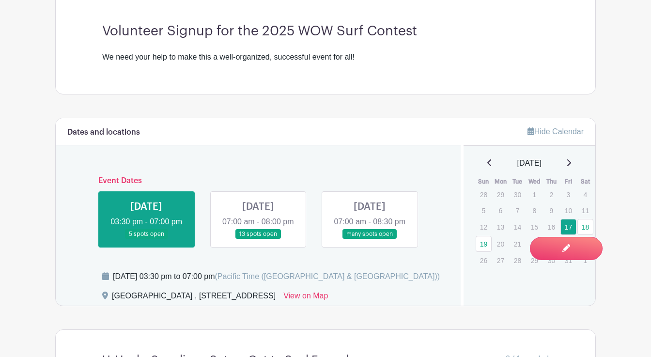
scroll to position [327, 0]
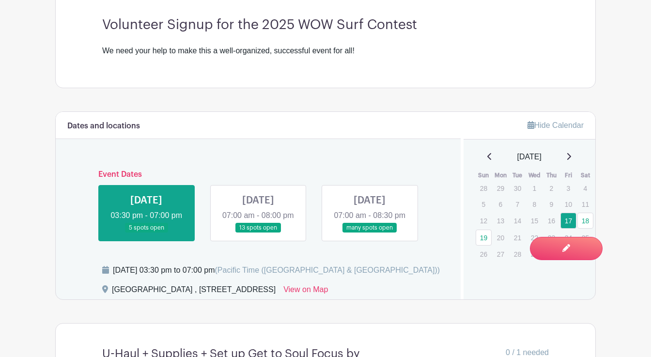
click at [258, 233] on link at bounding box center [258, 233] width 0 height 0
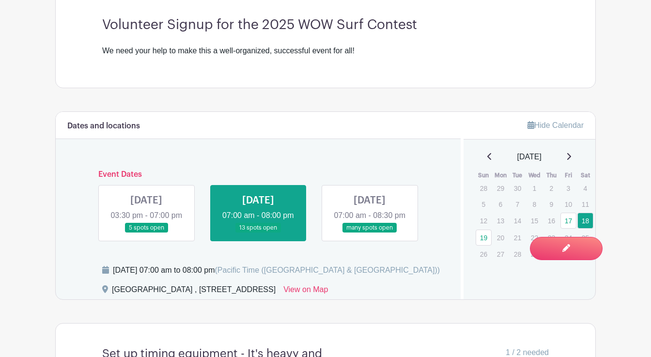
click at [258, 233] on link at bounding box center [258, 233] width 0 height 0
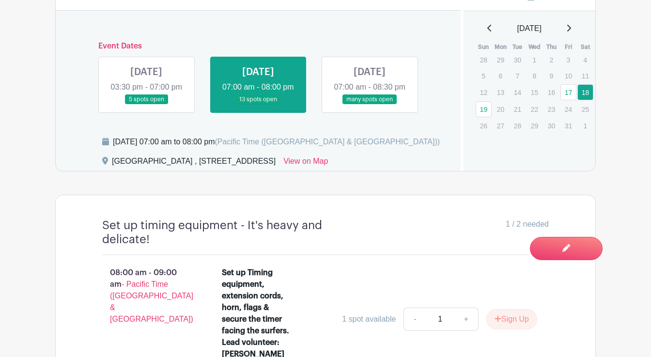
scroll to position [492, 0]
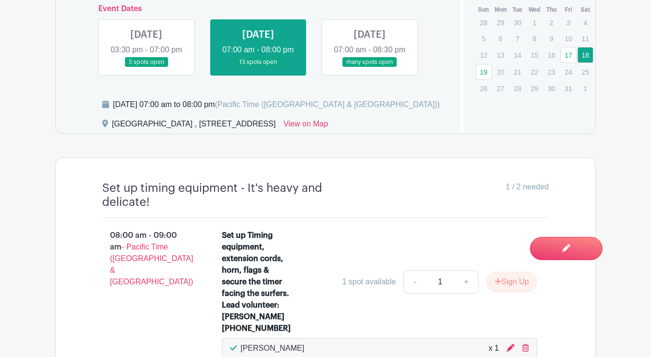
click at [369, 67] on link at bounding box center [369, 67] width 0 height 0
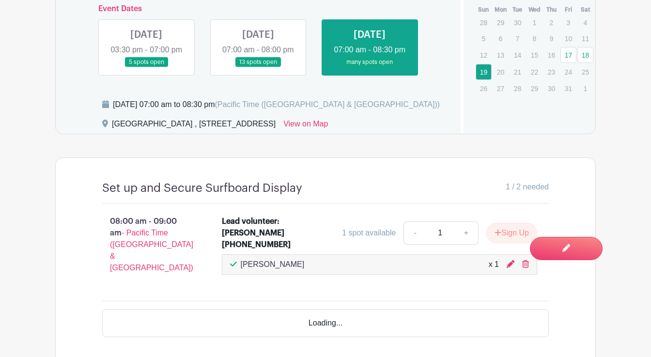
click at [369, 67] on link at bounding box center [369, 67] width 0 height 0
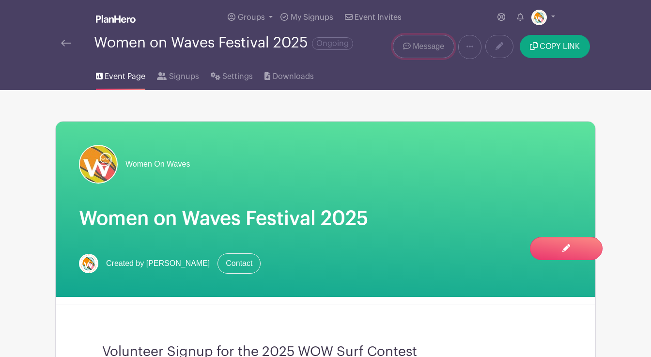
click at [433, 42] on span "Message" at bounding box center [427, 47] width 31 height 12
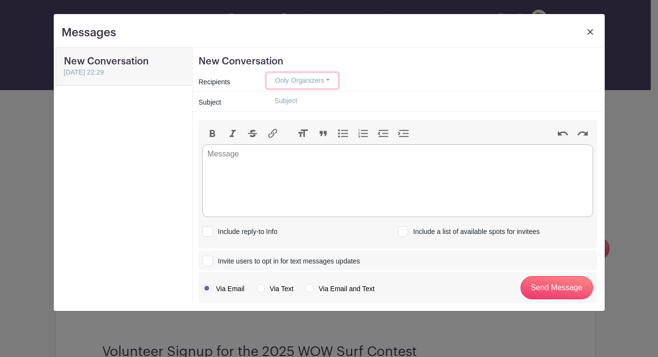
click at [325, 80] on button "Only Organizers" at bounding box center [302, 80] width 71 height 15
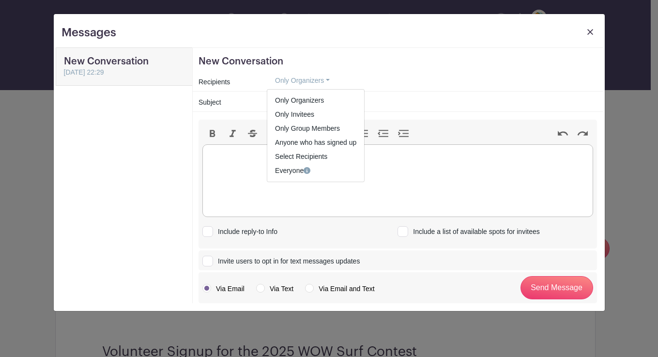
click at [224, 155] on trix-editor at bounding box center [397, 180] width 391 height 73
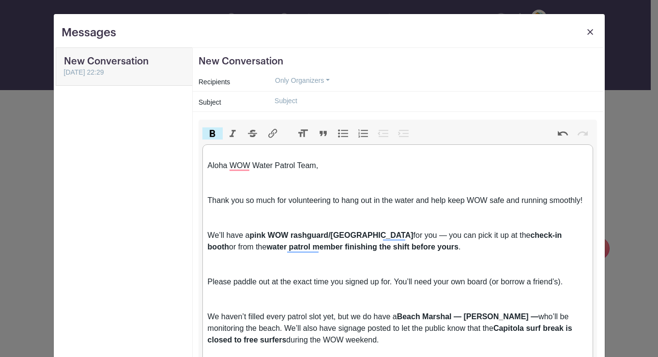
click at [267, 103] on input "text" at bounding box center [432, 100] width 330 height 15
paste input "Aloha WOW Water Patrol Team 🌊"
type input "Aloha WOW Water Patrol Team 🌊"
click at [316, 79] on button "Only Organizers" at bounding box center [302, 80] width 71 height 15
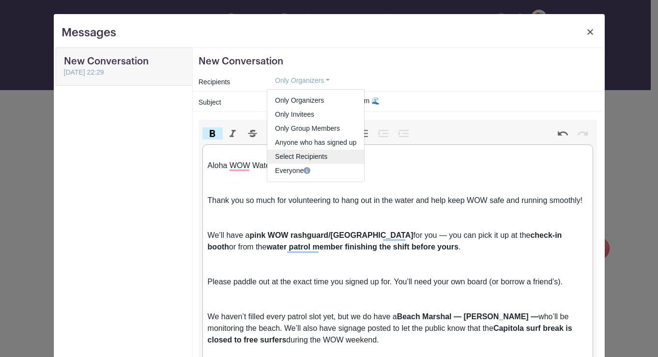
click at [286, 158] on span "Select Recipients" at bounding box center [301, 156] width 52 height 8
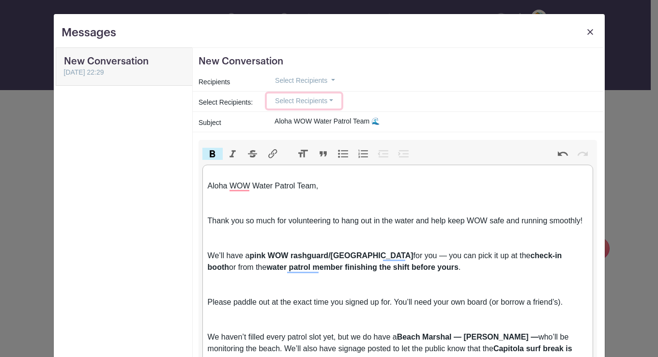
click at [286, 102] on button "Select Recipients" at bounding box center [304, 100] width 75 height 15
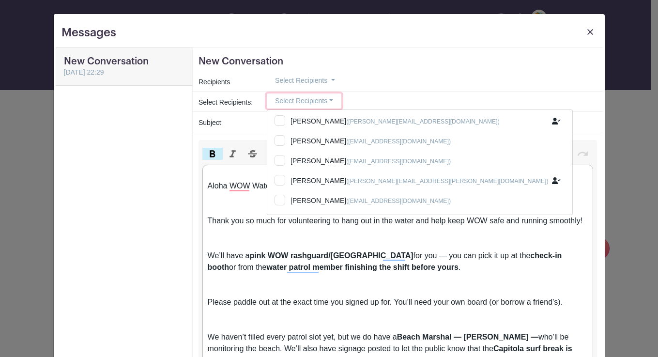
scroll to position [328, 0]
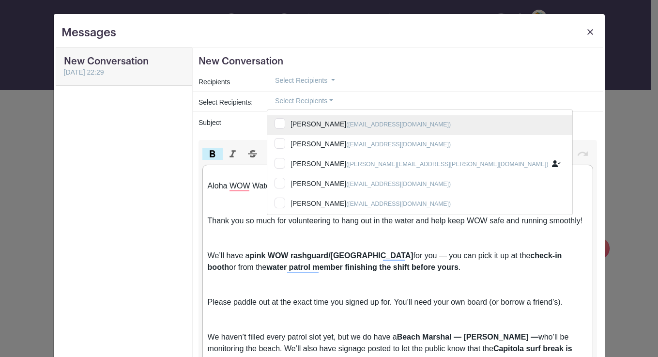
click at [276, 123] on input "[PERSON_NAME] ([EMAIL_ADDRESS][DOMAIN_NAME])" at bounding box center [419, 125] width 305 height 21
checkbox input "true"
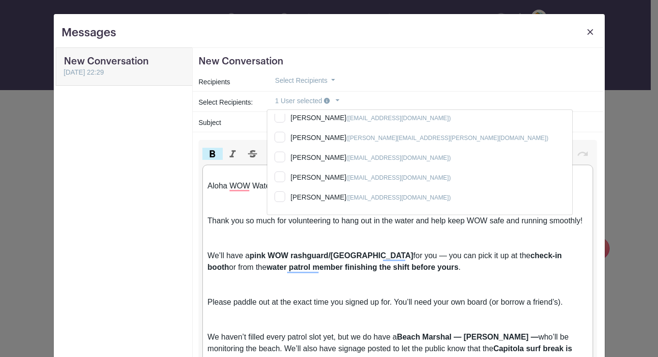
scroll to position [415, 0]
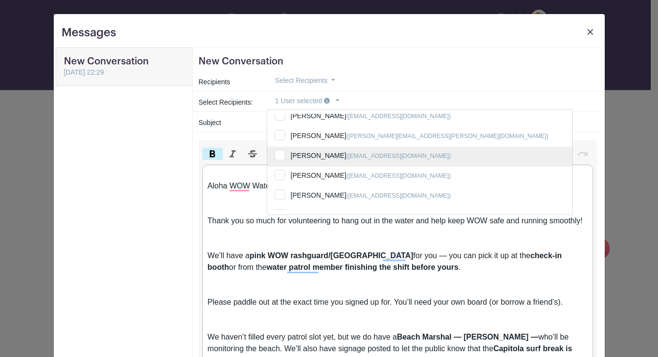
click at [276, 155] on input "[PERSON_NAME] ([EMAIL_ADDRESS][DOMAIN_NAME])" at bounding box center [419, 157] width 305 height 21
checkbox input "true"
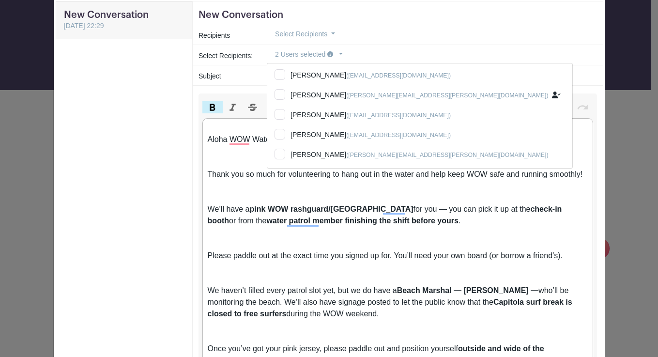
scroll to position [334, 0]
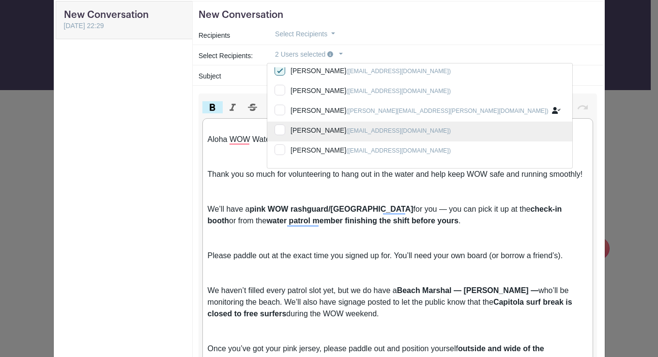
click at [276, 129] on input "[PERSON_NAME] ([EMAIL_ADDRESS][DOMAIN_NAME])" at bounding box center [419, 131] width 305 height 21
checkbox input "true"
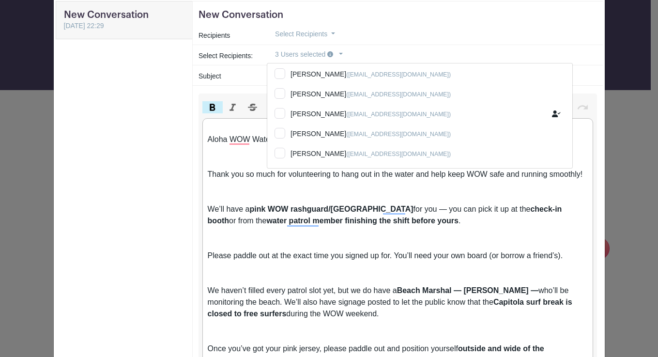
scroll to position [494, 0]
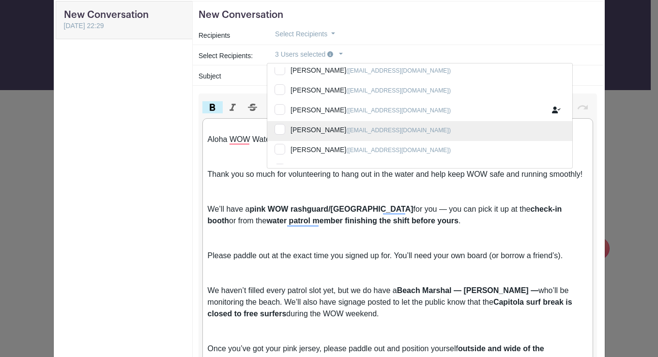
click at [275, 128] on input "[PERSON_NAME] ([EMAIL_ADDRESS][DOMAIN_NAME])" at bounding box center [419, 131] width 305 height 21
checkbox input "true"
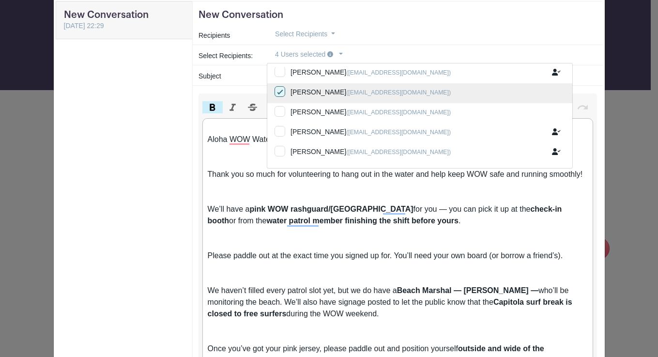
scroll to position [528, 0]
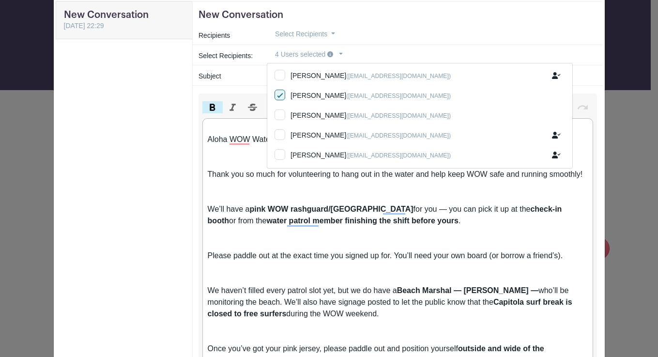
click at [510, 73] on input "Aloha WOW Water Patrol Team 🌊" at bounding box center [432, 74] width 330 height 15
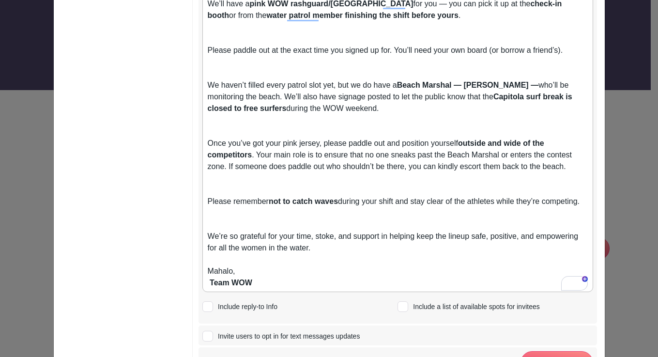
scroll to position [297, 0]
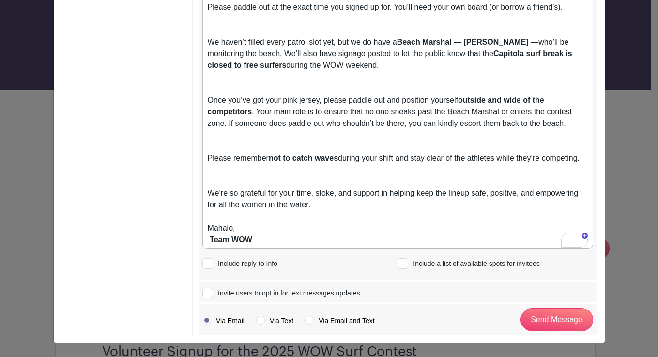
click at [203, 264] on input "Include reply-to Info" at bounding box center [205, 261] width 6 height 6
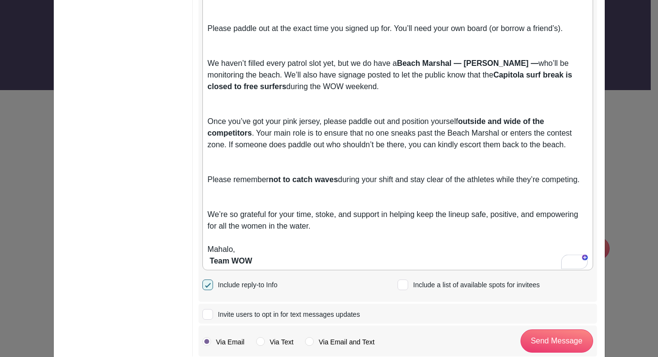
click at [203, 284] on input "Include reply-to Info" at bounding box center [205, 283] width 6 height 6
checkbox input "false"
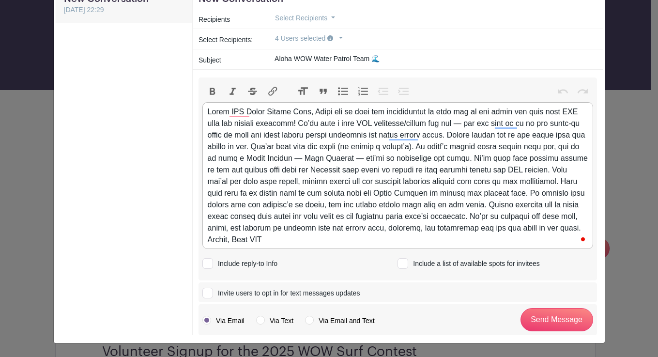
click at [399, 261] on input "Include a list of available spots for invitees" at bounding box center [400, 261] width 6 height 6
checkbox input "true"
click at [317, 112] on div at bounding box center [398, 175] width 380 height 139
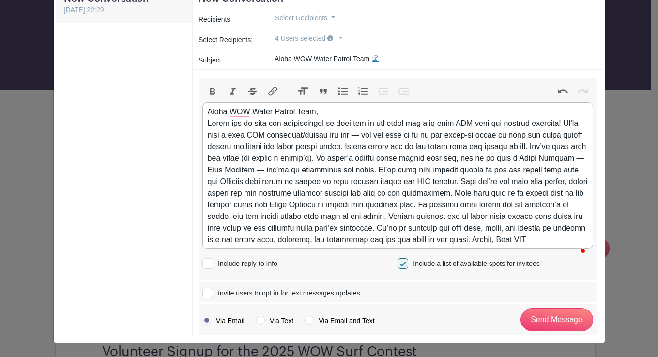
scroll to position [69, 0]
click at [556, 232] on div "Aloha WOW Water Patrol Team," at bounding box center [398, 175] width 380 height 139
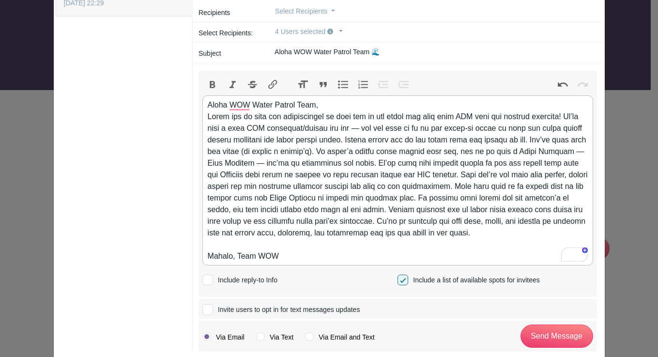
click at [329, 105] on div "Aloha WOW Water Patrol Team, Mahalo, Team WOW" at bounding box center [398, 180] width 380 height 163
type trix-editor "<lor>Ipsum DOL Sitam Consec Adip,&elit;<se><do>Eiusm tem in utla etd magnaaliqu…"
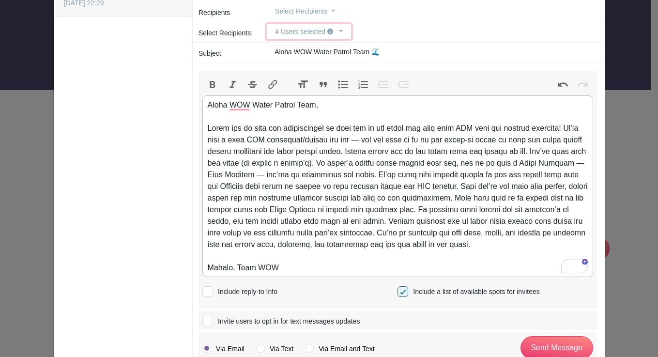
click at [322, 31] on button "4 Users selected" at bounding box center [309, 31] width 84 height 15
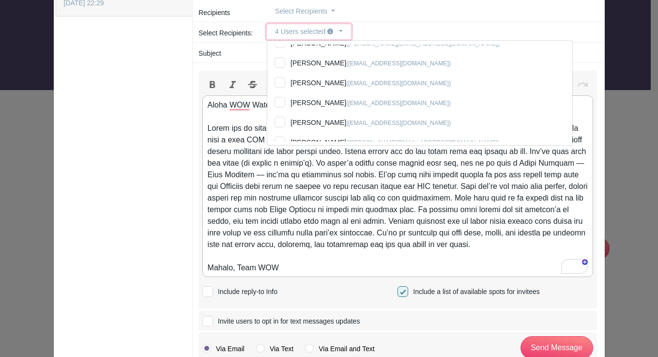
scroll to position [137, 0]
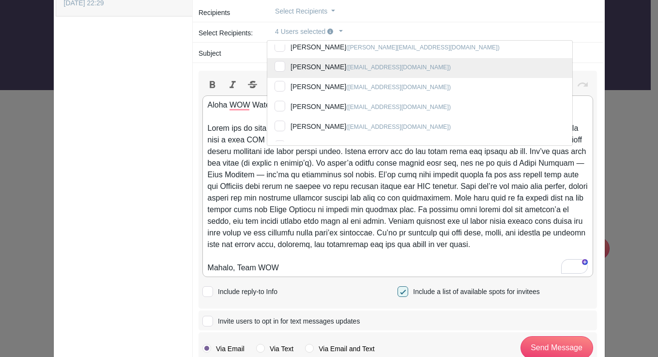
click at [279, 65] on input "[PERSON_NAME] ([EMAIL_ADDRESS][DOMAIN_NAME])" at bounding box center [419, 68] width 305 height 21
checkbox input "true"
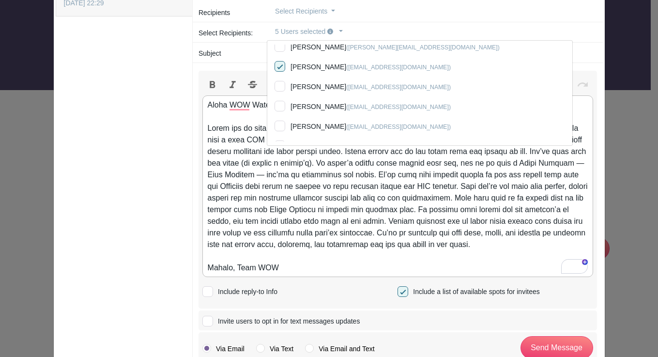
click at [554, 310] on div "Invite users to opt in for text messages updates Select Users Select All Users …" at bounding box center [397, 320] width 398 height 20
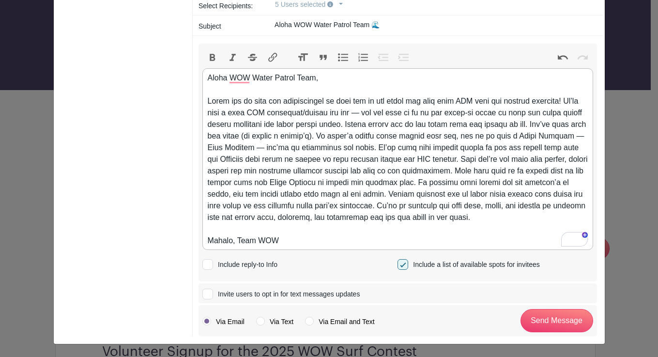
scroll to position [97, 0]
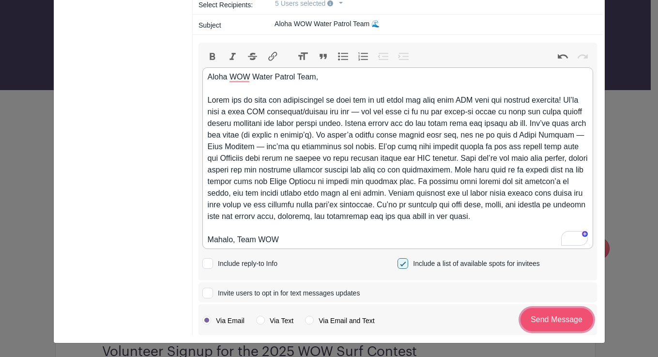
click at [555, 321] on input "Send Message" at bounding box center [556, 319] width 73 height 23
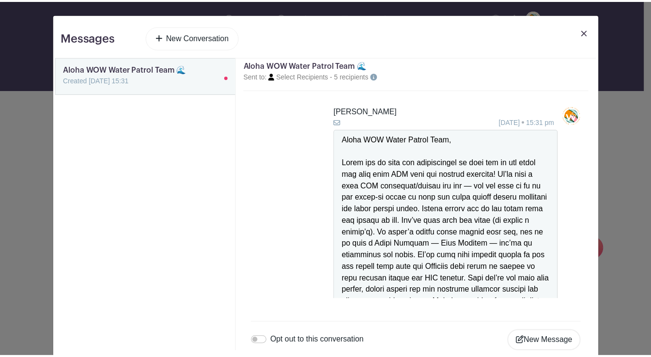
scroll to position [152, 0]
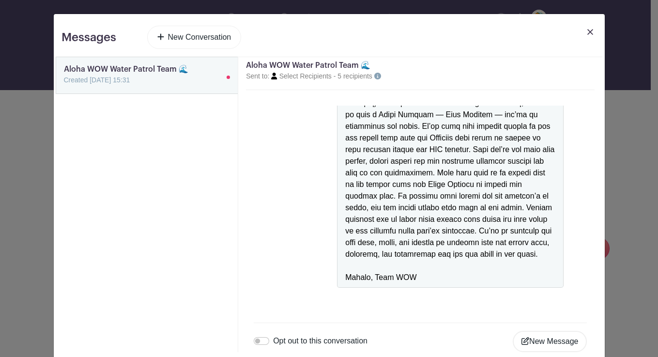
click at [587, 31] on img at bounding box center [590, 32] width 6 height 6
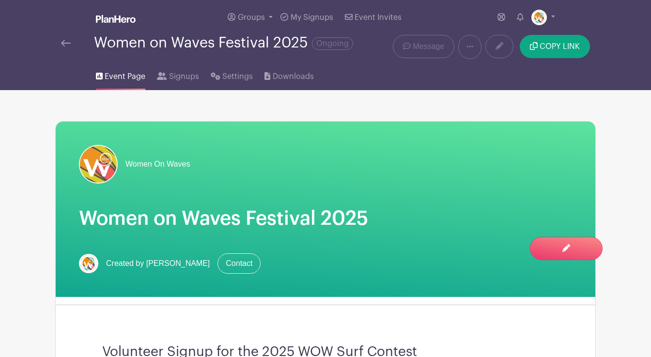
click at [67, 44] on img at bounding box center [66, 43] width 10 height 7
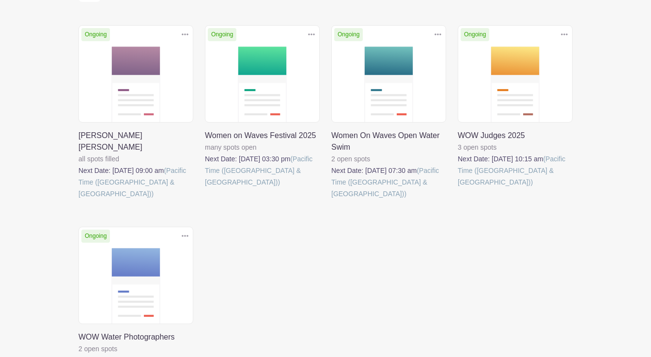
scroll to position [188, 0]
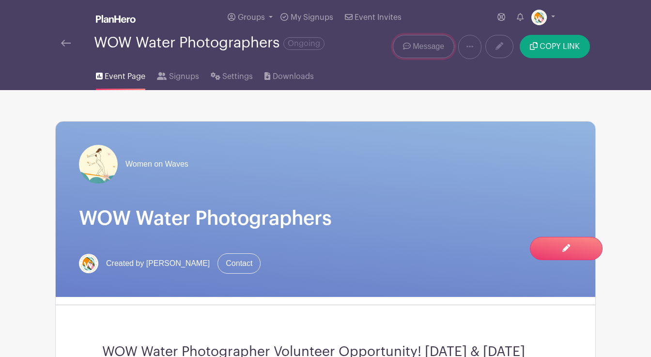
click at [434, 47] on span "Message" at bounding box center [427, 47] width 31 height 12
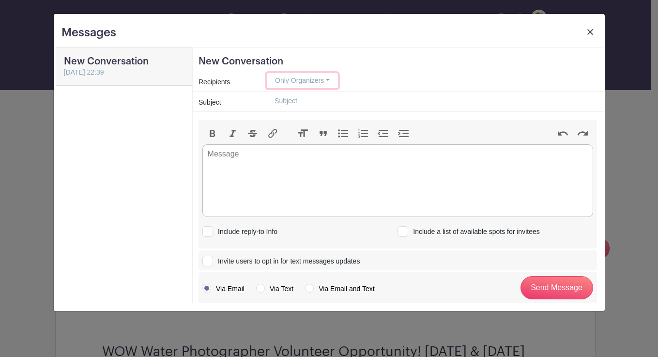
click at [303, 82] on button "Only Organizers" at bounding box center [302, 80] width 71 height 15
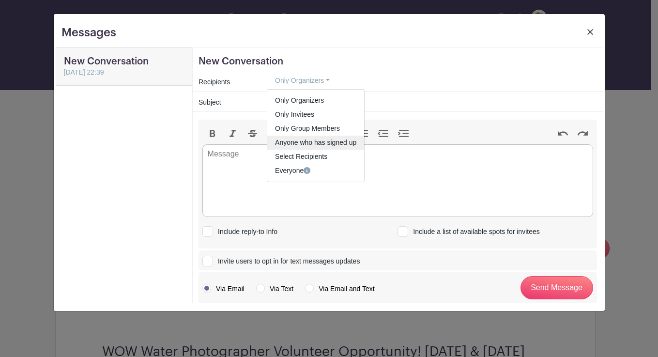
click at [303, 140] on link "Anyone who has signed up" at bounding box center [315, 143] width 97 height 14
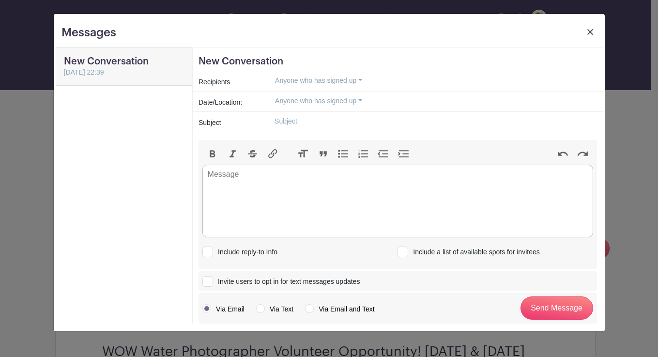
click at [290, 122] on input "text" at bounding box center [432, 121] width 330 height 15
type input "updates to the line up"
click at [240, 181] on trix-editor at bounding box center [397, 201] width 391 height 73
type trix-editor "<div>H</div>"
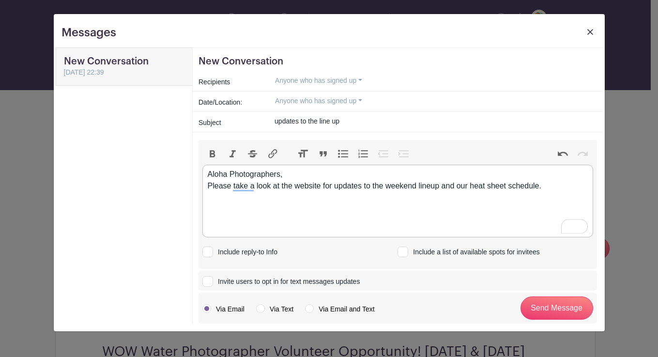
click at [545, 188] on div "Aloha Photographers, Please take a look at the website for updates to the weeke…" at bounding box center [398, 179] width 380 height 23
paste trix-editor "<div>Aloha Photographers,<br>Please take a look at the website for updates to t…"
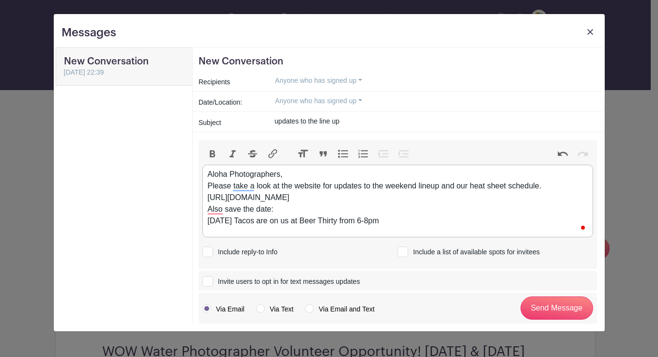
type trix-editor "<div>Aloha Photographers,<br>Please take a look at the website for updates to t…"
drag, startPoint x: 411, startPoint y: 222, endPoint x: 205, endPoint y: 170, distance: 212.2
click at [205, 170] on div "Messages New Conversation New Conversation [DATE] 22:39 New Conversation Recipi…" at bounding box center [329, 172] width 551 height 317
copy div "Aloha Photographers, Please take a look at the website for updates to the weeke…"
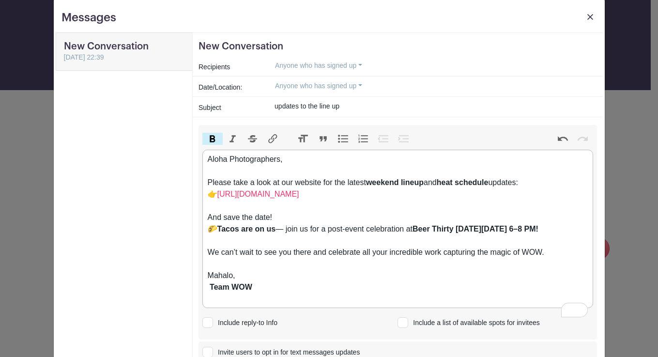
scroll to position [12, 0]
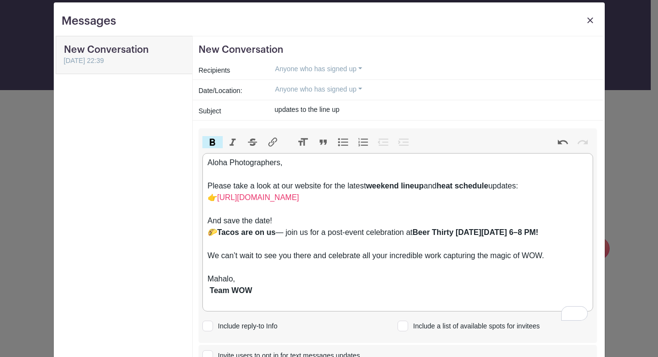
drag, startPoint x: 331, startPoint y: 111, endPoint x: 273, endPoint y: 109, distance: 58.1
click at [273, 109] on input "updates to the line up" at bounding box center [432, 109] width 330 height 15
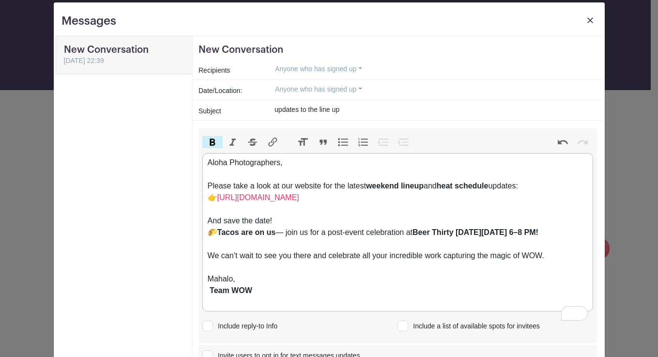
click at [273, 109] on input "updates to the line up" at bounding box center [432, 109] width 330 height 15
click at [270, 112] on input "text" at bounding box center [432, 109] width 330 height 15
paste input "Aloha Photographers 🌊"
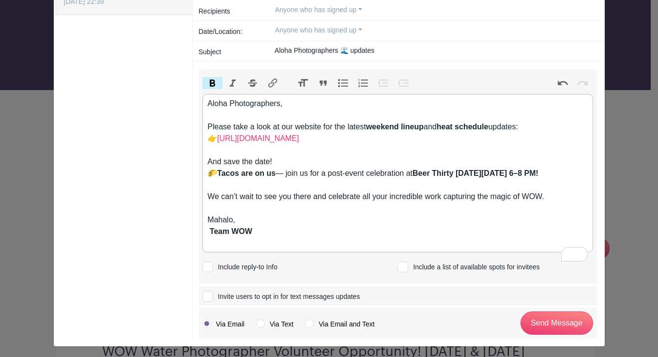
scroll to position [73, 0]
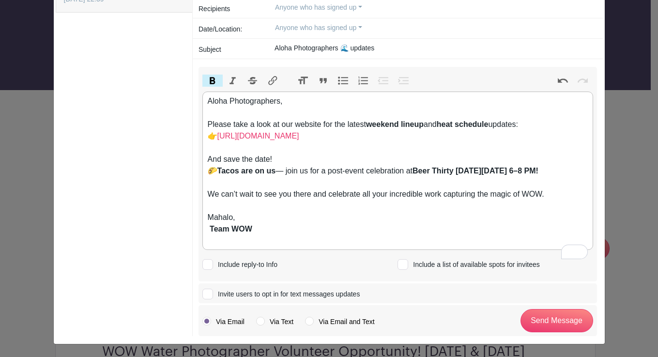
type input "Aloha Photographers 🌊 updates"
click at [401, 270] on div at bounding box center [402, 264] width 11 height 11
click at [401, 266] on input "Include a list of available spots for invitees" at bounding box center [400, 262] width 6 height 6
checkbox input "true"
click at [551, 332] on input "Send Message" at bounding box center [556, 320] width 73 height 23
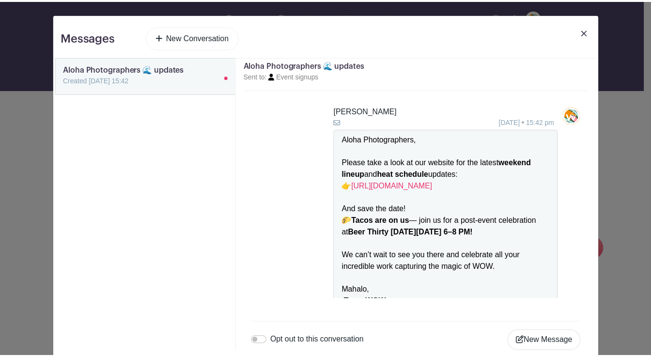
scroll to position [49, 0]
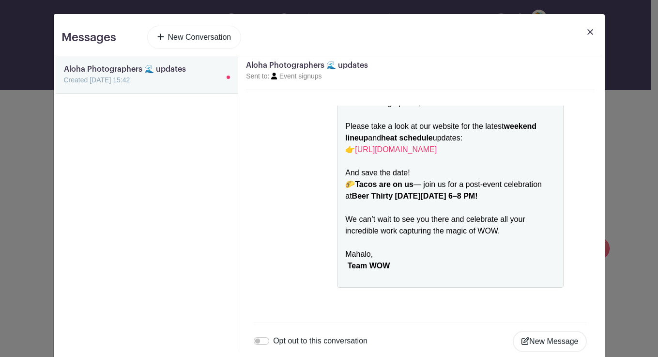
click at [587, 30] on img at bounding box center [590, 32] width 6 height 6
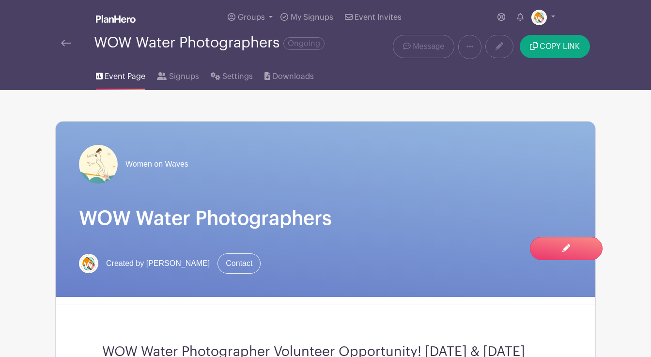
click at [65, 44] on img at bounding box center [66, 43] width 10 height 7
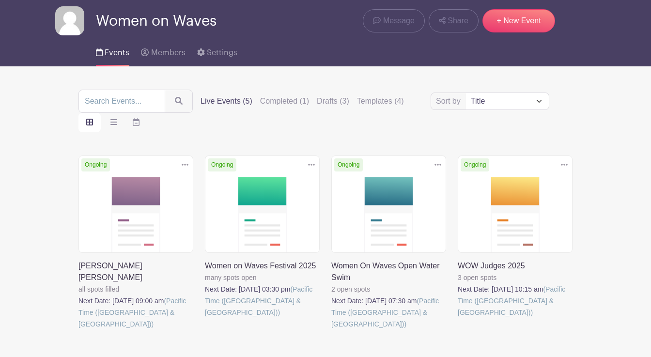
scroll to position [55, 0]
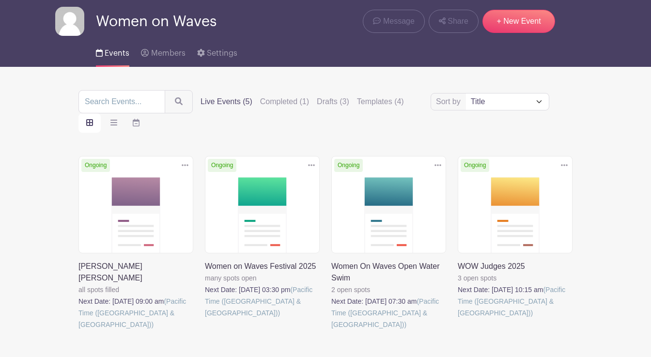
click at [205, 318] on link at bounding box center [205, 318] width 0 height 0
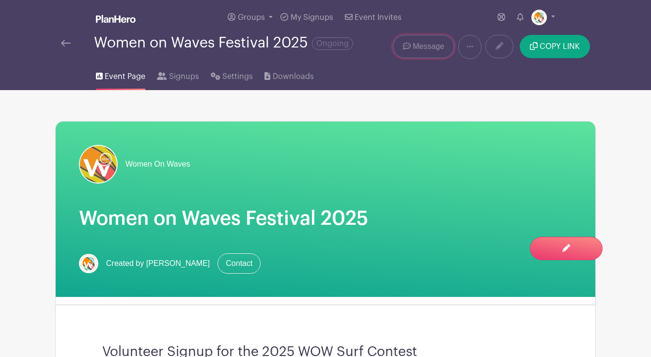
click at [432, 43] on span "Message" at bounding box center [427, 47] width 31 height 12
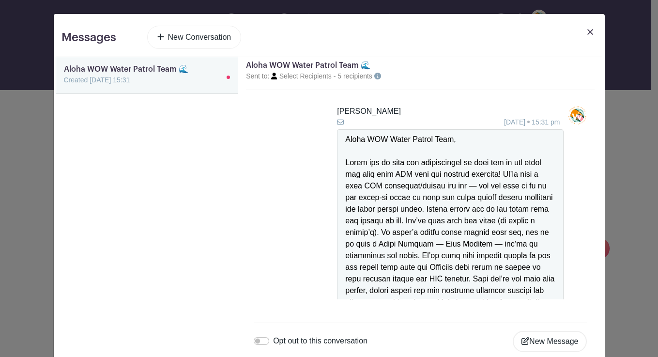
scroll to position [152, 0]
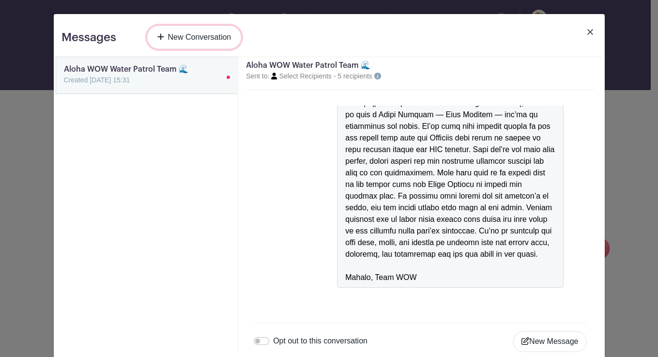
click at [206, 30] on link "New Conversation" at bounding box center [194, 37] width 94 height 23
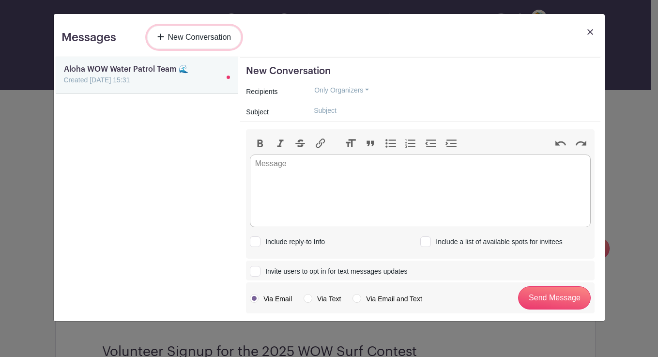
click at [206, 30] on link "New Conversation" at bounding box center [194, 37] width 94 height 23
click at [360, 91] on button "Only Organizers" at bounding box center [341, 90] width 71 height 15
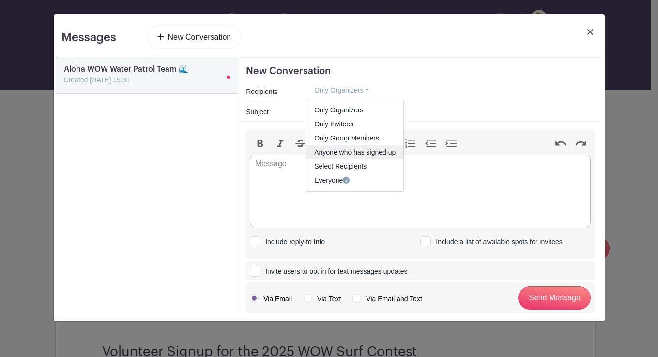
click at [356, 151] on link "Anyone who has signed up" at bounding box center [354, 152] width 97 height 14
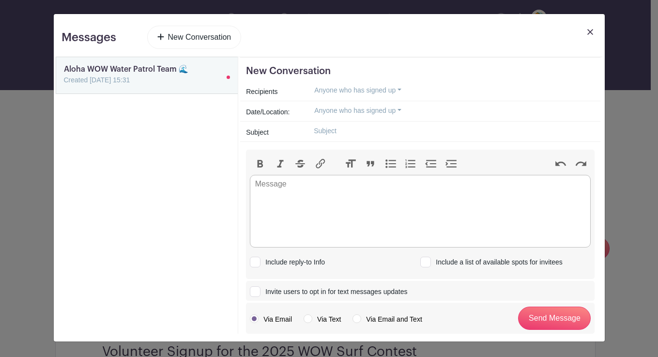
click at [336, 131] on input "text" at bounding box center [450, 130] width 288 height 15
type input "WOW Volunteer After Party!"
click at [269, 189] on trix-editor at bounding box center [420, 211] width 341 height 73
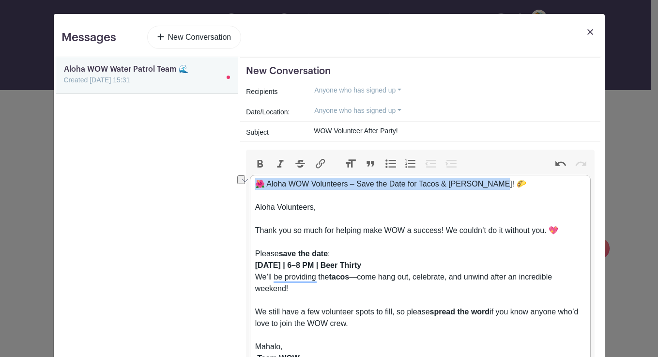
drag, startPoint x: 495, startPoint y: 182, endPoint x: 251, endPoint y: 171, distance: 244.2
click at [249, 171] on div "Bold Italic Strikethrough Link Heading Quote Code Bullets Numbers Decrease Leve…" at bounding box center [420, 280] width 348 height 261
type trix-editor "<div><br><br></div><div>Aloha Volunteers,<br><br></div><div>Thank you so much f…"
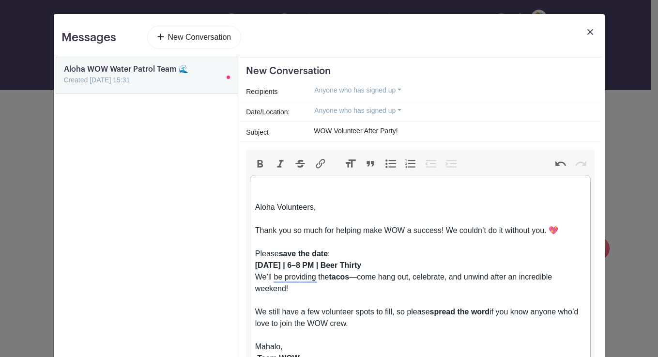
drag, startPoint x: 400, startPoint y: 130, endPoint x: 298, endPoint y: 130, distance: 101.6
click at [300, 130] on div "WOW Volunteer After Party!" at bounding box center [450, 131] width 300 height 16
paste input "🌺 Aloha WOW Volunteers – Save the Date for Tacos & [PERSON_NAME]! 🌮"
type input "🌺 Aloha WOW Volunteers – Save the Date for Tacos & [PERSON_NAME]! 🌮"
click at [255, 205] on div "Aloha Volunteers," at bounding box center [420, 212] width 331 height 23
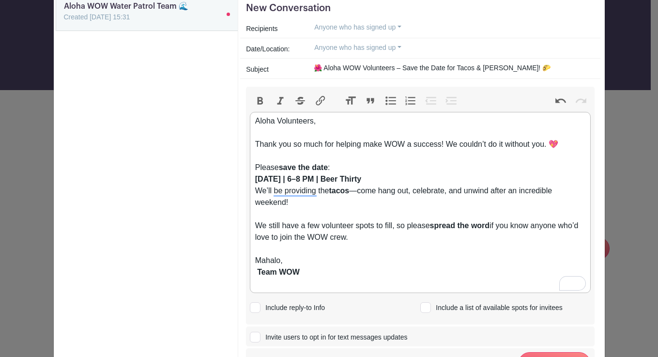
scroll to position [65, 0]
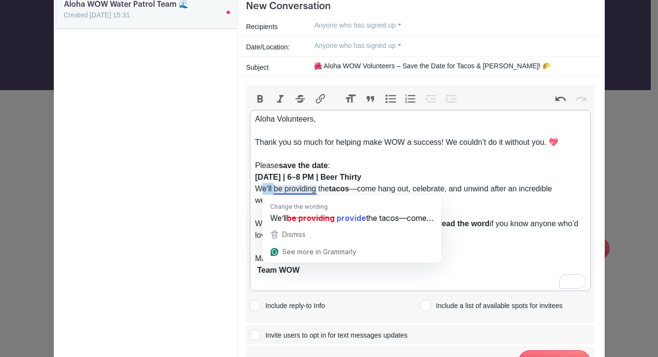
drag, startPoint x: 267, startPoint y: 190, endPoint x: 248, endPoint y: 190, distance: 18.9
click at [250, 190] on trix-editor "Aloha Volunteers, Thank you so much for helping make WOW a success! We couldn’t…" at bounding box center [420, 201] width 341 height 182
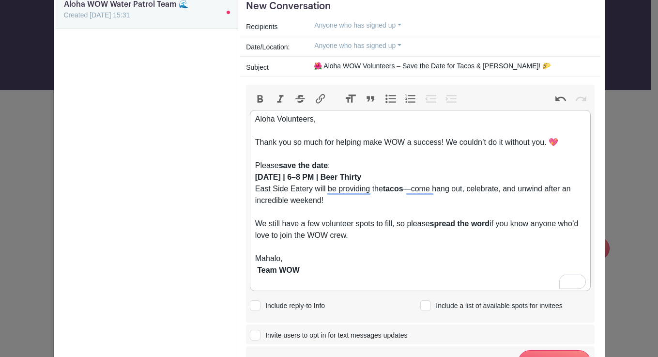
click at [379, 190] on div "Please save the date : [DATE] | 6–8 PM | Beer Thirty East Side Eatery will be p…" at bounding box center [420, 189] width 331 height 58
click at [255, 189] on div "Please save the date : [DATE] | 6–8 PM | Beer Thirty East Side Eatery will be p…" at bounding box center [420, 189] width 331 height 58
drag, startPoint x: 366, startPoint y: 191, endPoint x: 335, endPoint y: 190, distance: 31.0
click at [335, 190] on div "Please save the date : [DATE] | 6–8 PM | Beer Thirty East Side Eatery will be p…" at bounding box center [420, 189] width 331 height 58
type trix-editor "<div>Aloha Volunteers,<br><br></div><div>Thank you so much for helping make WOW…"
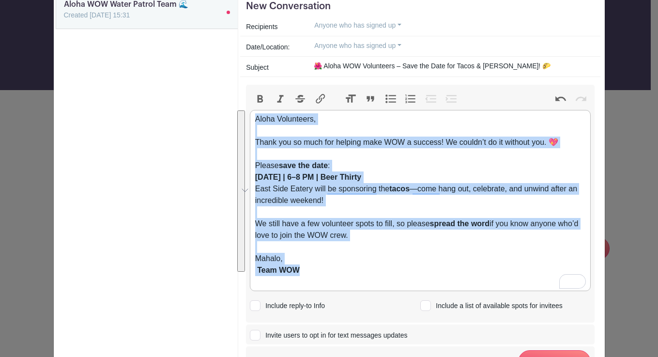
drag, startPoint x: 251, startPoint y: 119, endPoint x: 368, endPoint y: 273, distance: 193.7
click at [368, 273] on trix-editor "Aloha Volunteers, Thank you so much for helping make WOW a success! We couldn’t…" at bounding box center [420, 201] width 341 height 182
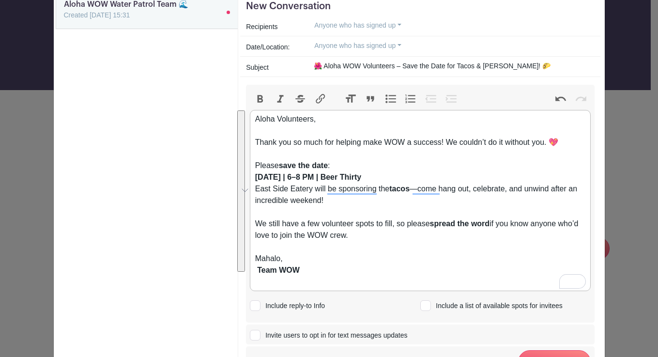
scroll to position [0, 0]
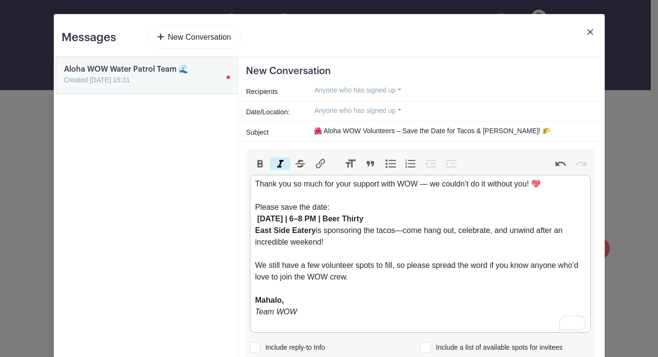
drag, startPoint x: 340, startPoint y: 131, endPoint x: 319, endPoint y: 131, distance: 20.8
click at [319, 131] on input "🌺 Aloha WOW Volunteers – Save the Date for Tacos & [PERSON_NAME]! 🌮" at bounding box center [450, 130] width 288 height 15
click at [371, 131] on input "🌺WOW Volunteers – Save the Date for Tacos & [PERSON_NAME]! 🌮" at bounding box center [450, 130] width 288 height 15
type input "🌺WOW Volunteers After Party– Save the Date for Tacos & [PERSON_NAME]! 🌮"
click at [255, 182] on div "Thank you so much for your support with WOW — we couldn’t do it without you! 💖" at bounding box center [420, 189] width 331 height 23
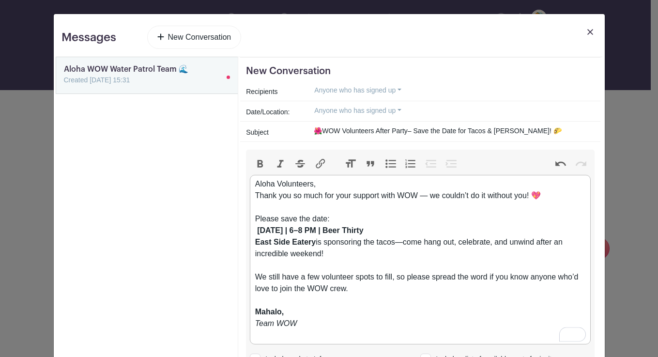
click at [319, 185] on div "Aloha Volunteers, Thank you so much for your support with WOW — we couldn’t do …" at bounding box center [420, 195] width 331 height 35
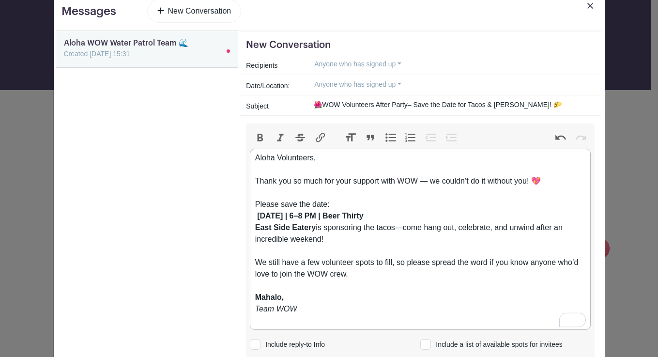
scroll to position [32, 0]
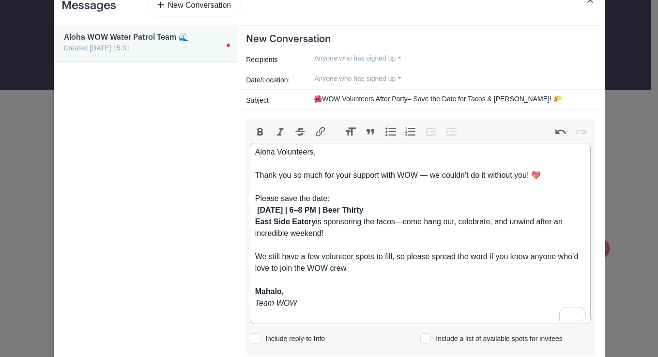
click at [257, 211] on strong "[DATE] | 6–8 PM | Beer Thirty" at bounding box center [310, 210] width 106 height 8
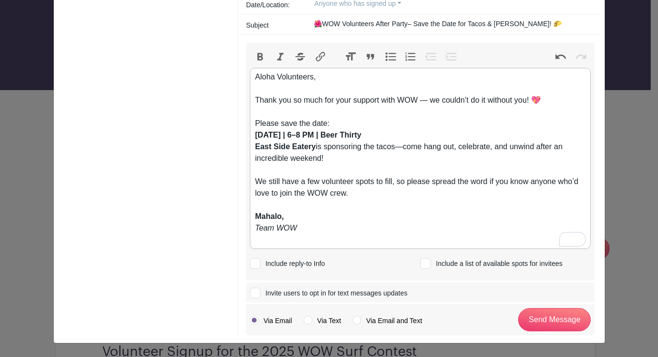
scroll to position [108, 0]
drag, startPoint x: 343, startPoint y: 193, endPoint x: 251, endPoint y: 192, distance: 92.0
click at [255, 192] on div "We still have a few volunteer spots to fill, so please spread the word if you k…" at bounding box center [420, 193] width 331 height 35
click at [326, 213] on div "Mahalo, Team WOW" at bounding box center [420, 228] width 331 height 35
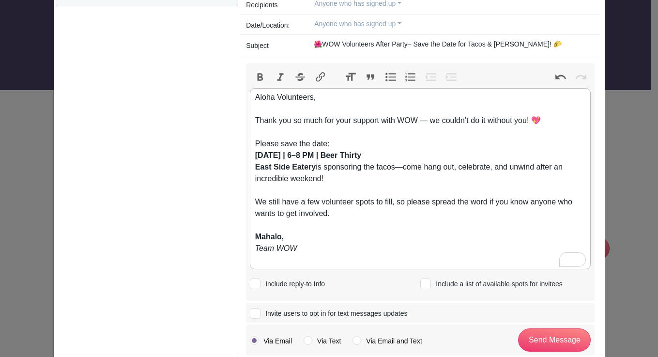
scroll to position [88, 0]
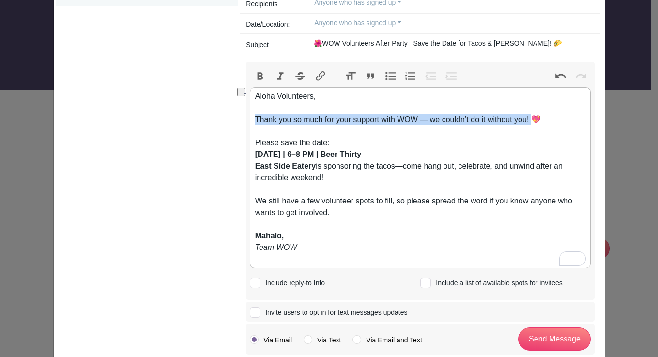
drag, startPoint x: 532, startPoint y: 119, endPoint x: 252, endPoint y: 117, distance: 279.8
click at [255, 117] on div "Aloha Volunteers, Thank you so much for your support with WOW — we couldn’t do …" at bounding box center [420, 114] width 331 height 46
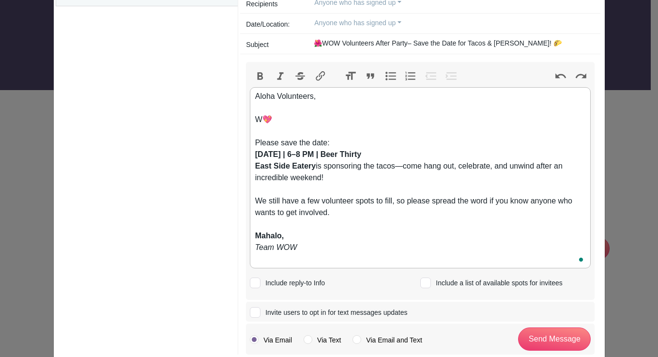
type trix-editor "<div>Aloha Volunteers,<br><br>Thank you so much for your support with WOW — we …"
click at [417, 182] on div "Please save the date: [DATE] | 6–8 PM | Beer Thirty East Side Eatery is sponsor…" at bounding box center [420, 166] width 331 height 58
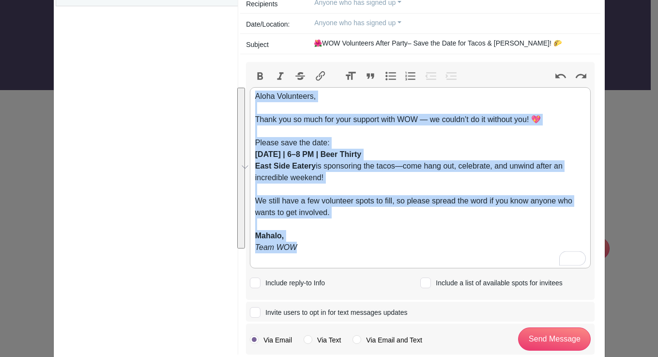
drag, startPoint x: 320, startPoint y: 250, endPoint x: 344, endPoint y: 37, distance: 214.3
click at [334, 35] on form "New Conversation Recipients Anyone who has signed up Only Organizers Only Invit…" at bounding box center [420, 166] width 348 height 377
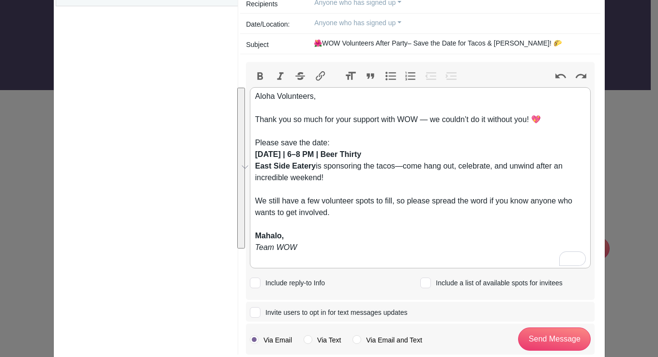
scroll to position [0, 0]
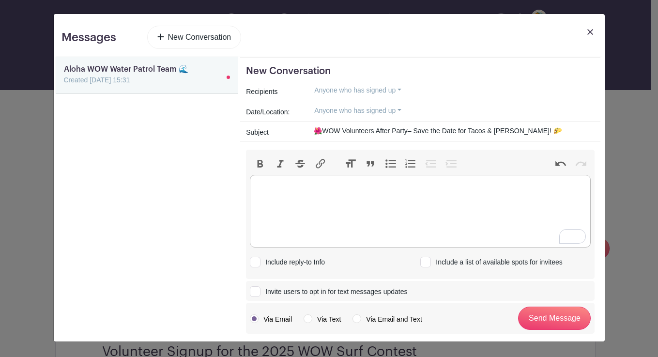
click at [424, 129] on input "🌺WOW Volunteers After Party– Save the Date for Tacos & [PERSON_NAME]! 🌮" at bounding box center [450, 130] width 288 height 15
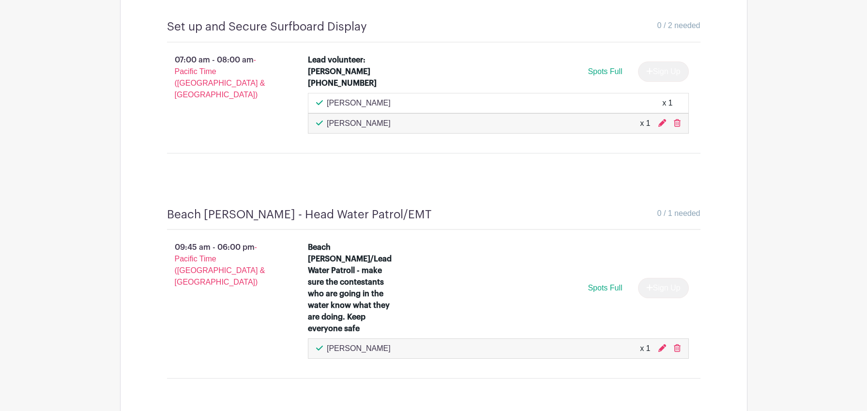
scroll to position [879, 0]
click at [661, 344] on icon at bounding box center [662, 348] width 8 height 8
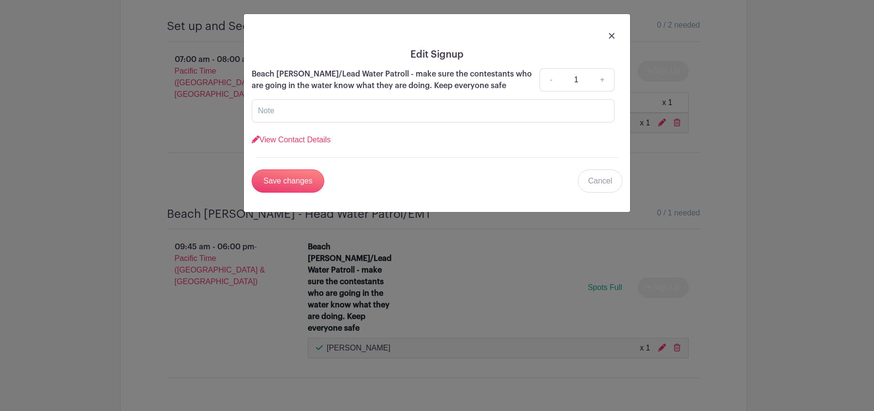
click at [612, 36] on img at bounding box center [612, 36] width 6 height 6
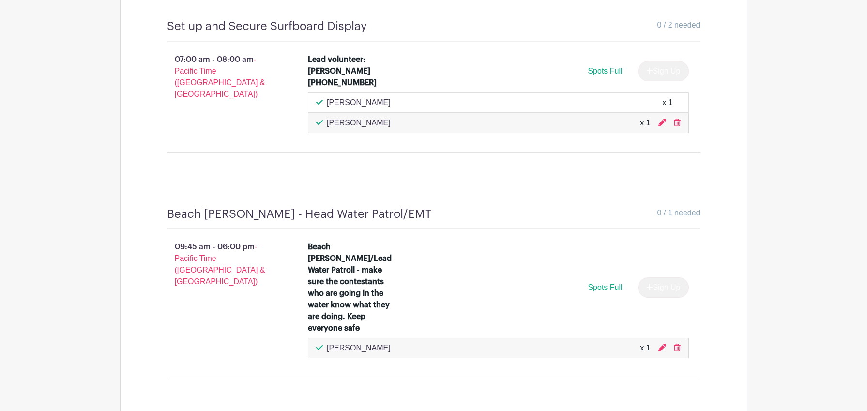
click at [457, 277] on div "Spots Full Sign Up" at bounding box center [546, 287] width 286 height 20
click at [376, 263] on div "Beach [PERSON_NAME]/Lead Water Patroll - make sure the contestants who are goin…" at bounding box center [350, 287] width 84 height 93
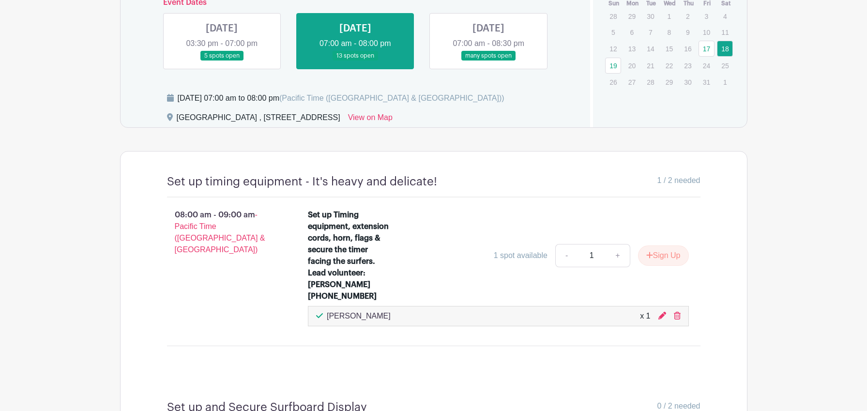
scroll to position [498, 0]
click at [355, 62] on link at bounding box center [355, 62] width 0 height 0
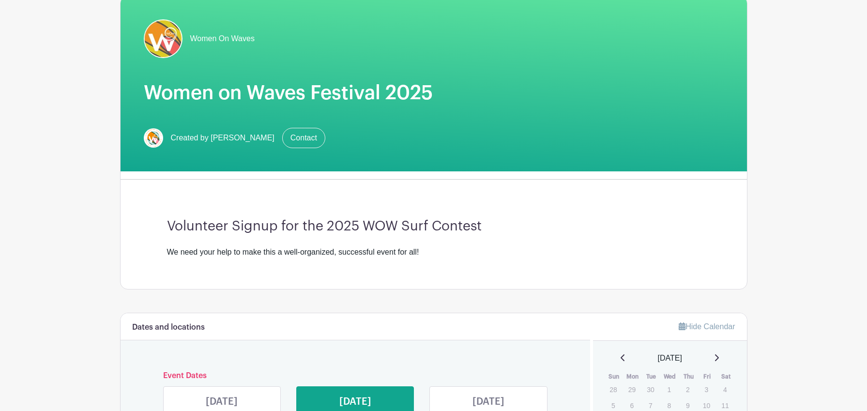
scroll to position [0, 0]
